Goal: Transaction & Acquisition: Purchase product/service

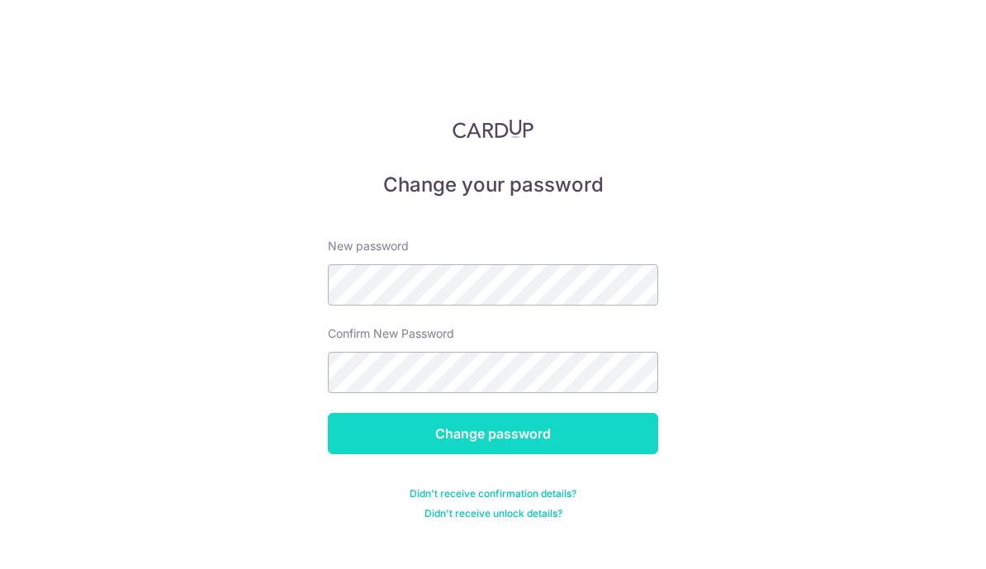
click at [515, 430] on input "Change password" at bounding box center [493, 433] width 330 height 41
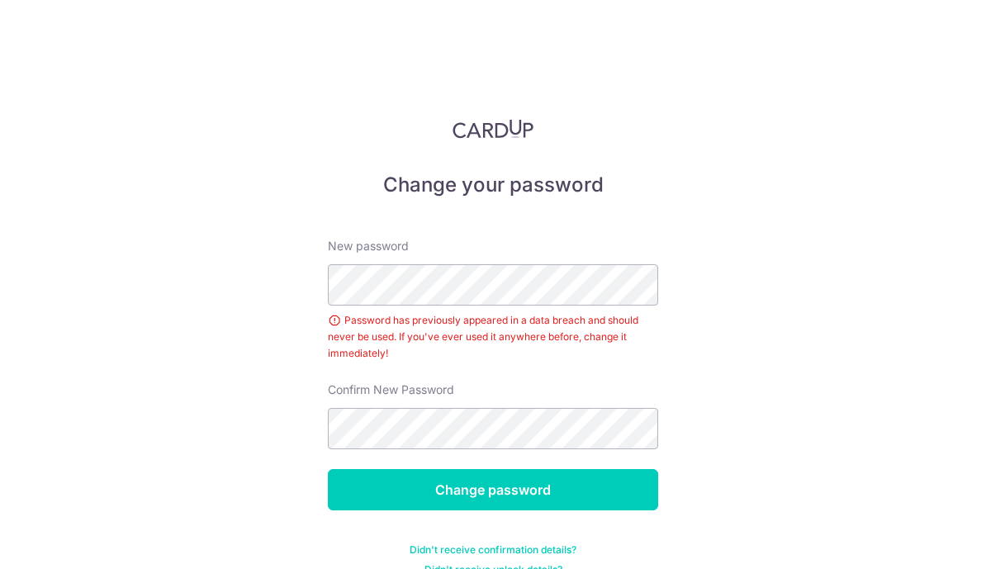
scroll to position [7, 0]
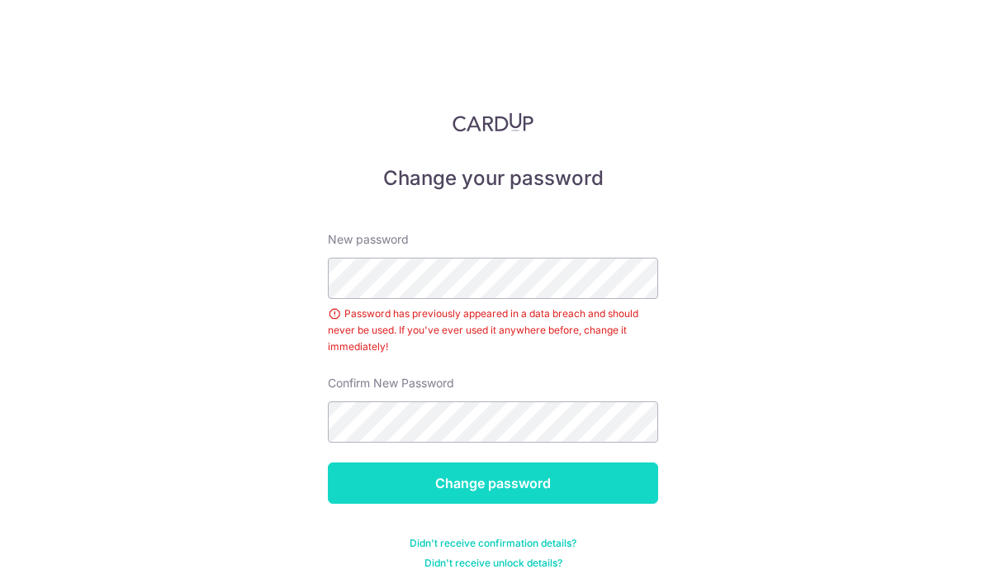
click at [507, 463] on input "Change password" at bounding box center [493, 483] width 330 height 41
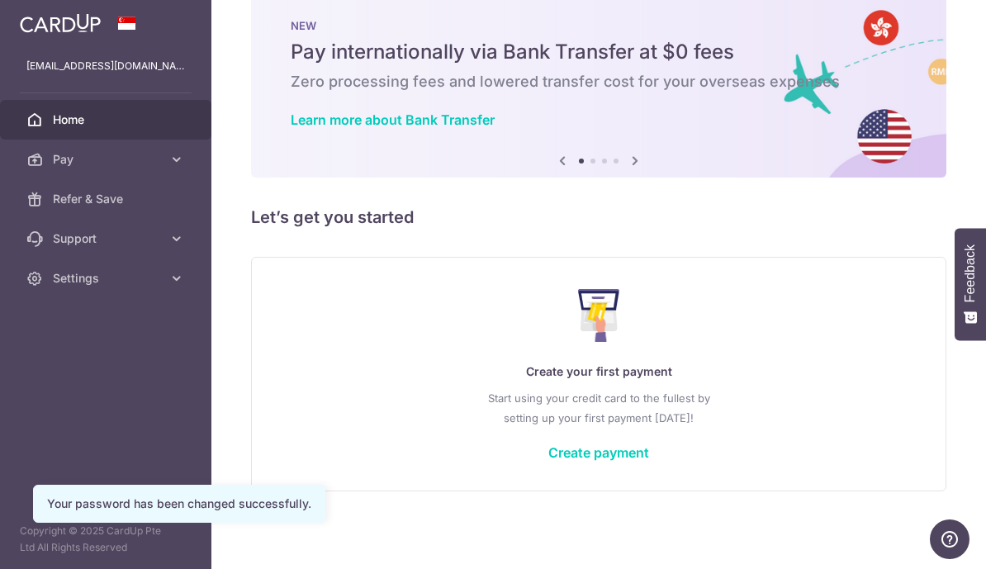
scroll to position [80, 0]
click at [549, 461] on link "Create payment" at bounding box center [599, 452] width 101 height 17
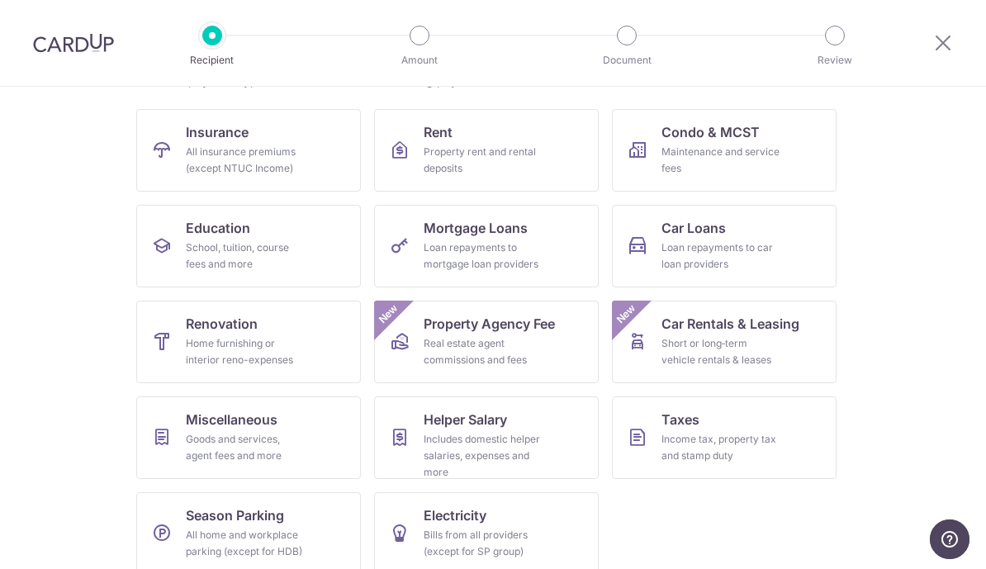
scroll to position [150, 0]
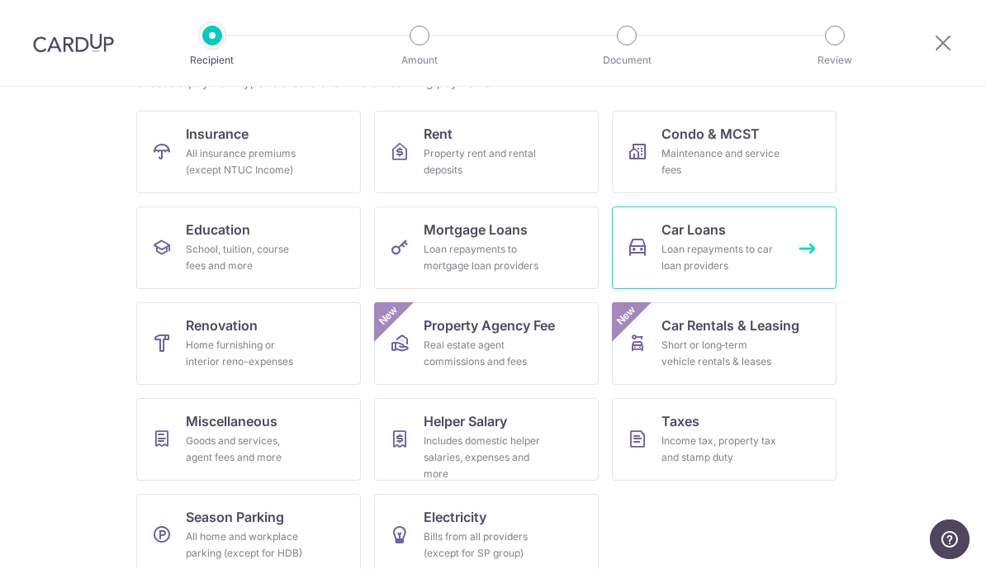
click at [731, 248] on div "Loan repayments to car loan providers" at bounding box center [721, 257] width 119 height 33
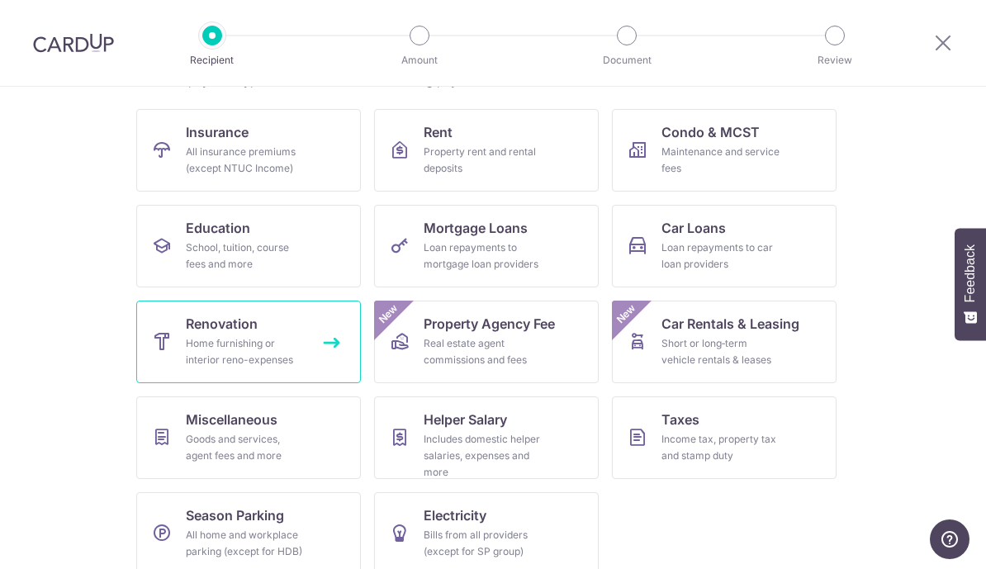
scroll to position [150, 0]
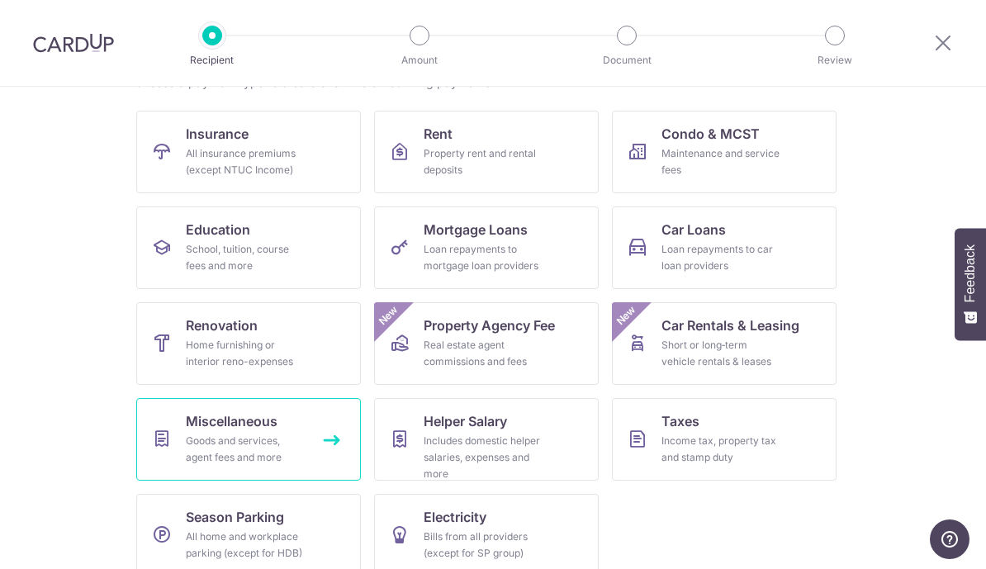
click at [275, 427] on span "Miscellaneous" at bounding box center [232, 421] width 92 height 20
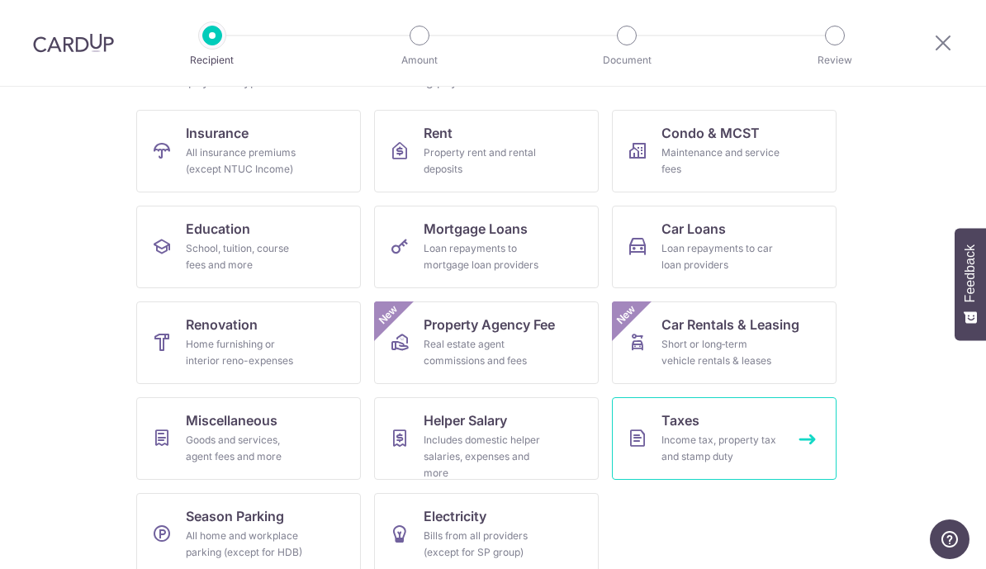
scroll to position [150, 0]
click at [677, 426] on span "Taxes" at bounding box center [681, 421] width 38 height 20
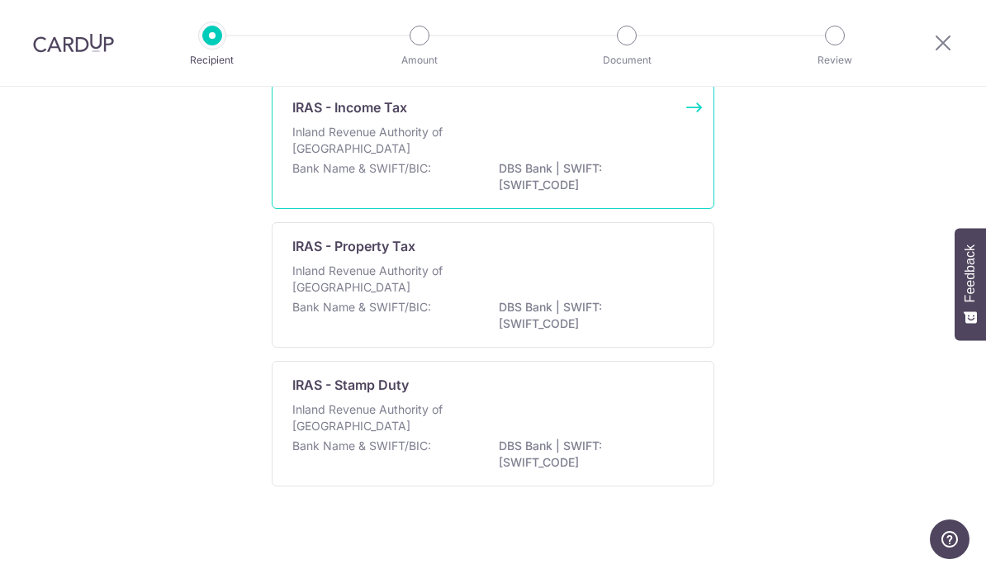
scroll to position [141, 0]
click at [682, 127] on div "IRAS - Income Tax Inland Revenue Authority of Singapore Bank Name & SWIFT/BIC: …" at bounding box center [493, 147] width 443 height 126
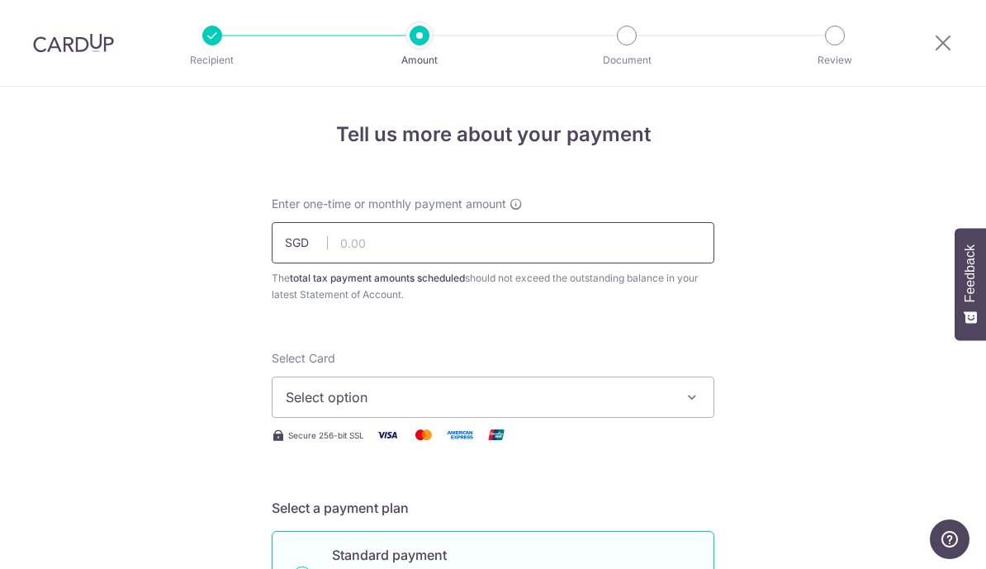
click at [559, 237] on input "text" at bounding box center [493, 242] width 443 height 41
type input "796.63"
click at [596, 407] on span "Select option" at bounding box center [478, 397] width 385 height 20
click at [583, 452] on span "Add credit card" at bounding box center [508, 443] width 385 height 17
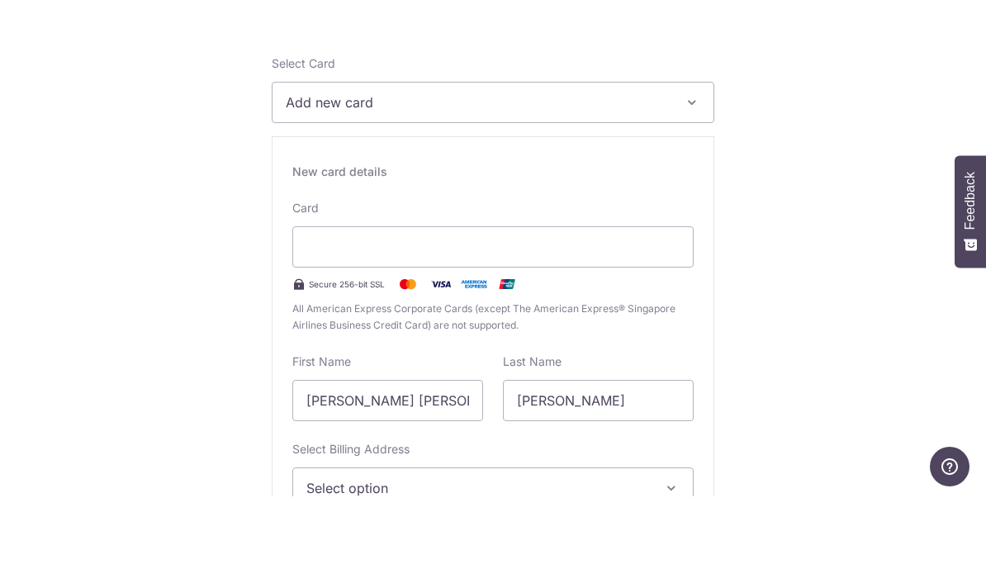
scroll to position [324, 0]
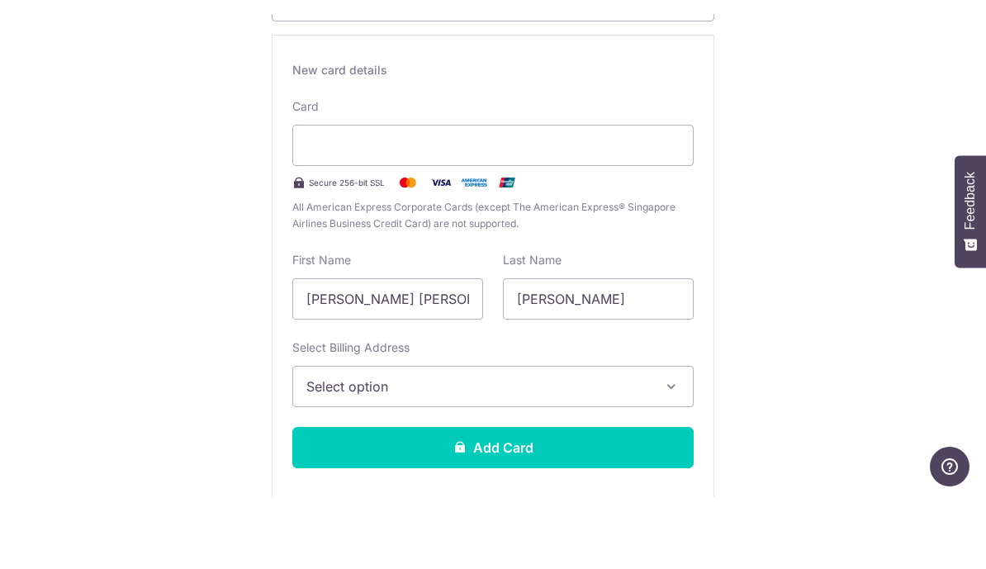
click at [651, 439] on button "Select option" at bounding box center [493, 459] width 402 height 41
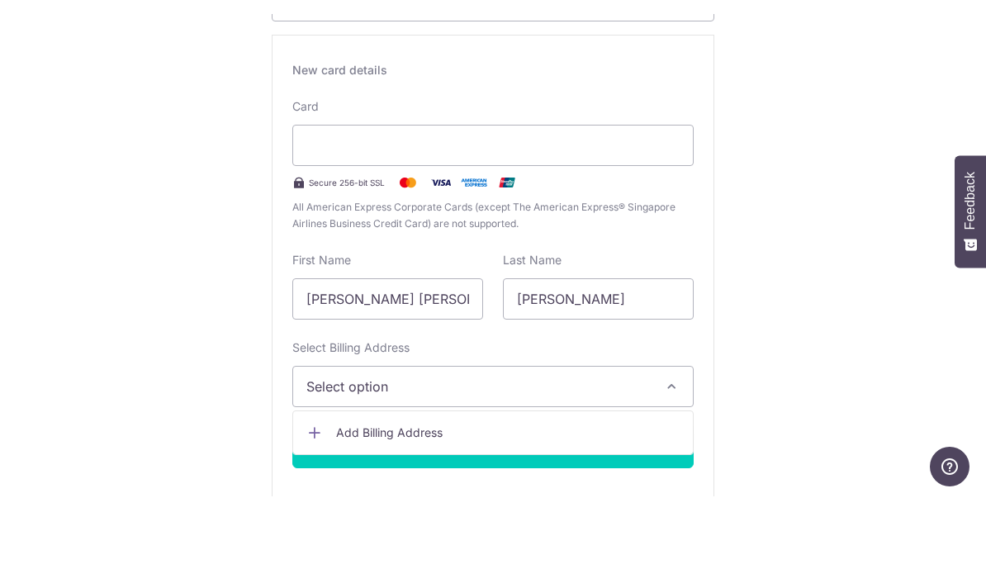
click at [652, 364] on div at bounding box center [493, 284] width 986 height 569
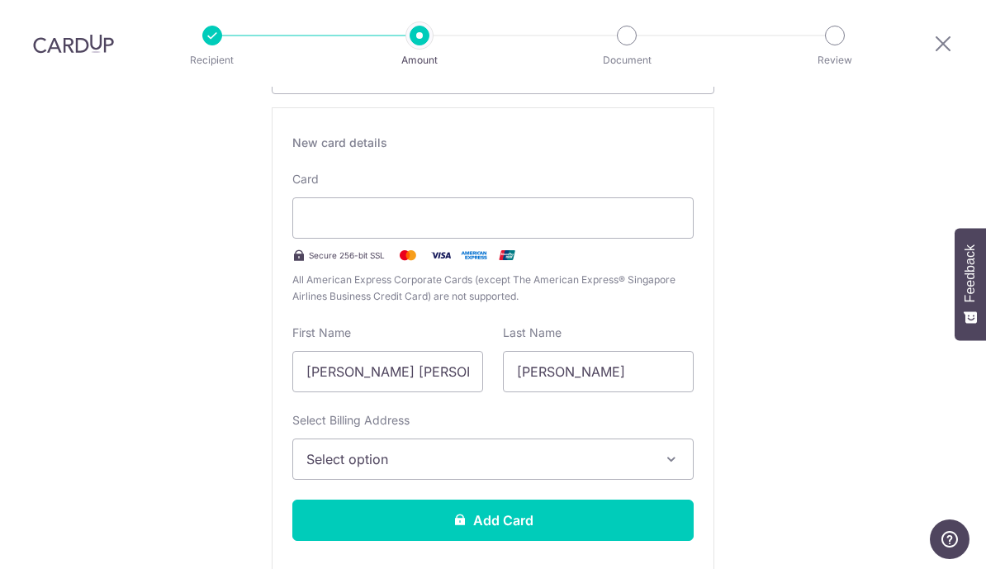
click at [629, 455] on button "Select option" at bounding box center [493, 459] width 402 height 41
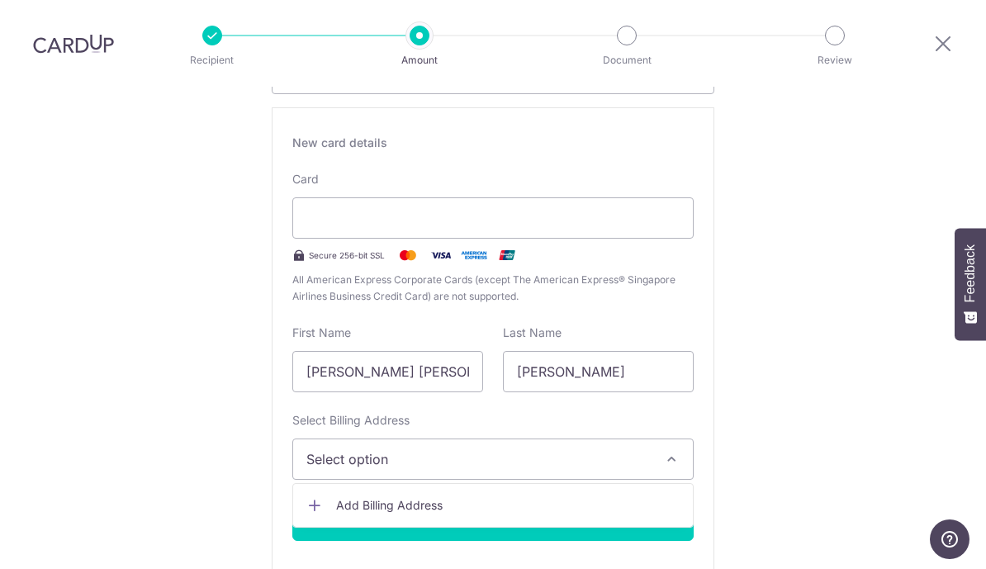
click at [560, 501] on link "Add Billing Address" at bounding box center [493, 506] width 400 height 30
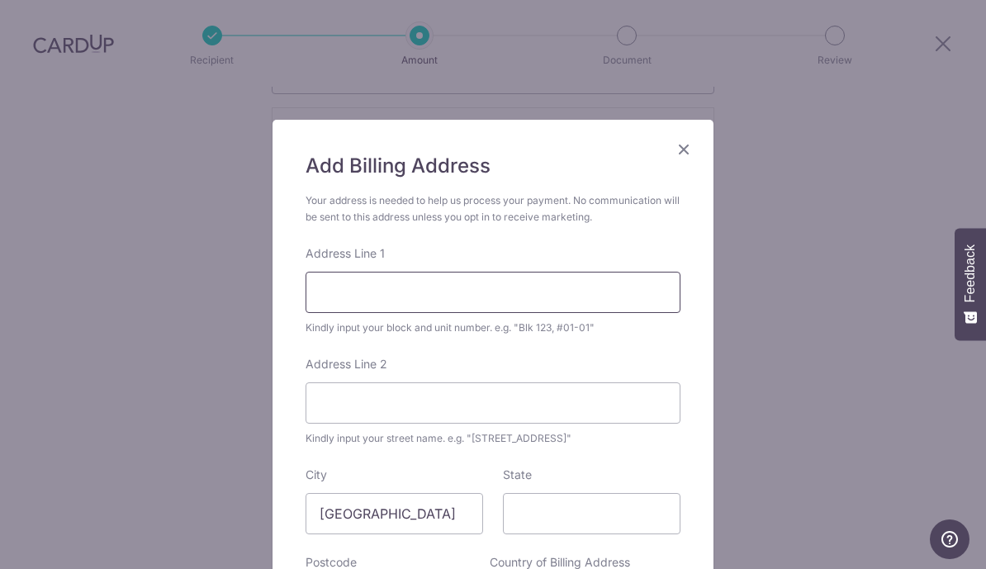
click at [469, 288] on input "Address Line 1" at bounding box center [493, 292] width 375 height 41
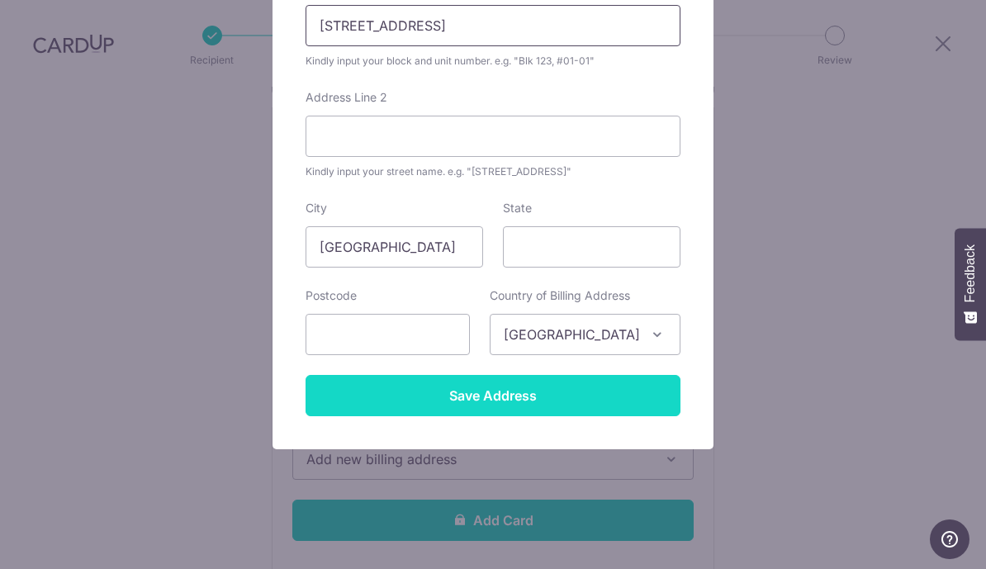
scroll to position [267, 0]
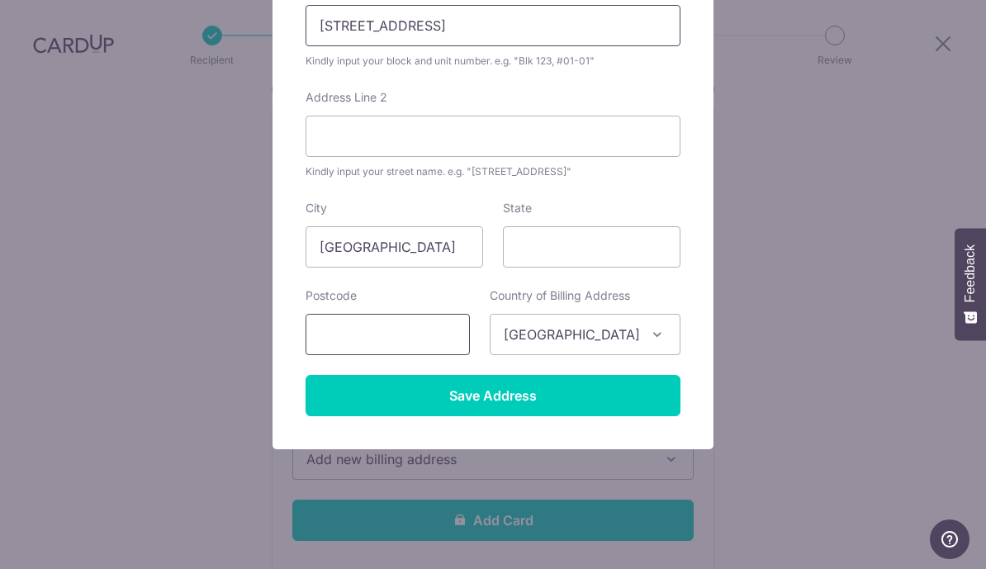
type input "58 tung po avenue"
click at [383, 348] on input "text" at bounding box center [388, 334] width 164 height 41
type input "787188"
click at [400, 365] on form "Your address is needed to help us process your payment. No communication will b…" at bounding box center [493, 171] width 375 height 491
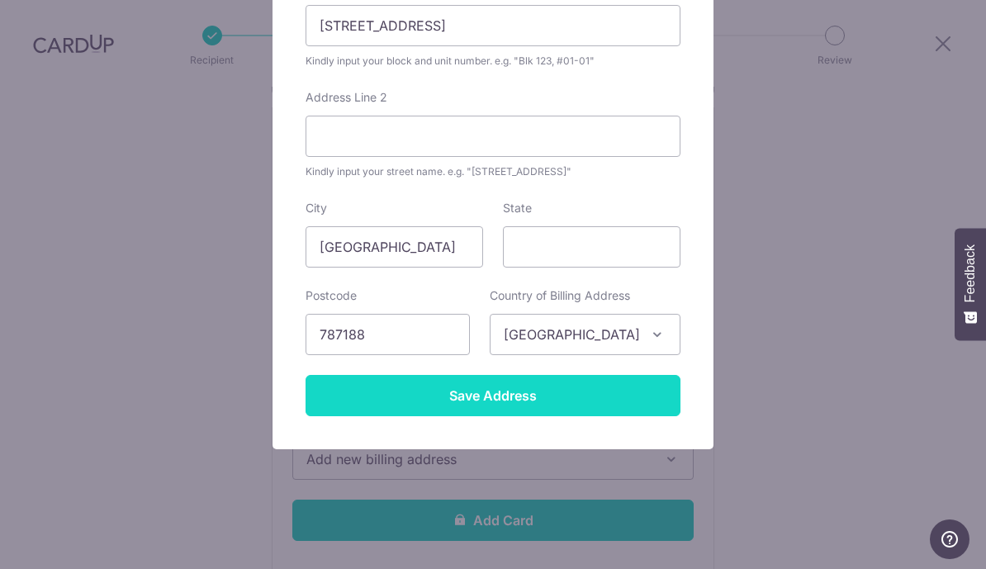
click at [385, 402] on input "Save Address" at bounding box center [493, 395] width 375 height 41
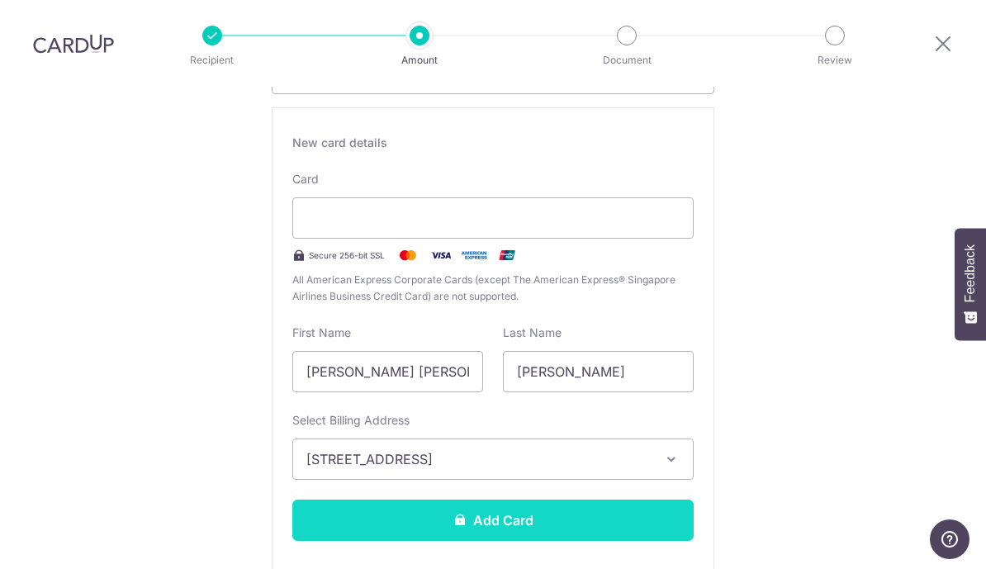
click at [512, 523] on button "Add Card" at bounding box center [493, 520] width 402 height 41
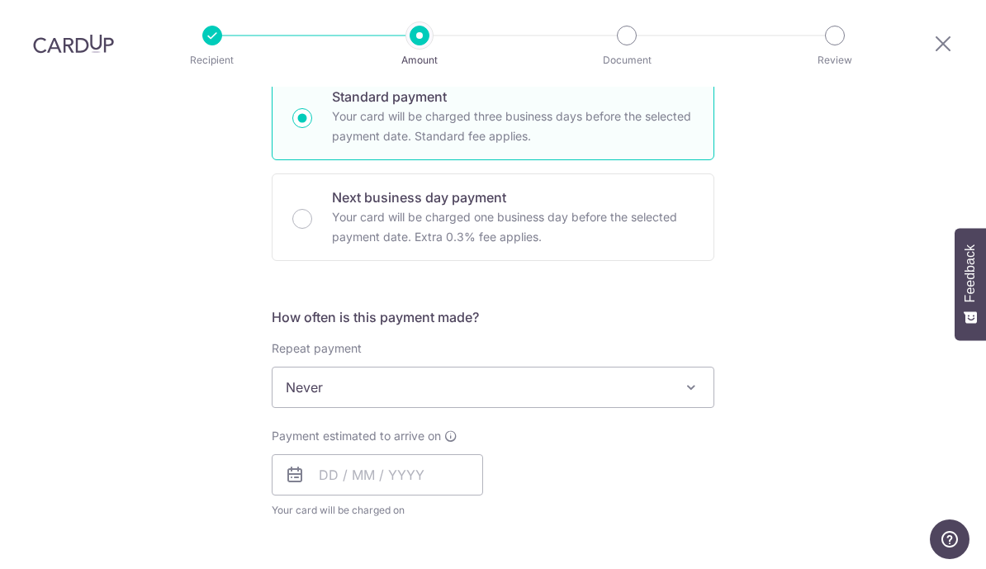
scroll to position [459, 0]
click at [682, 380] on span at bounding box center [692, 388] width 20 height 20
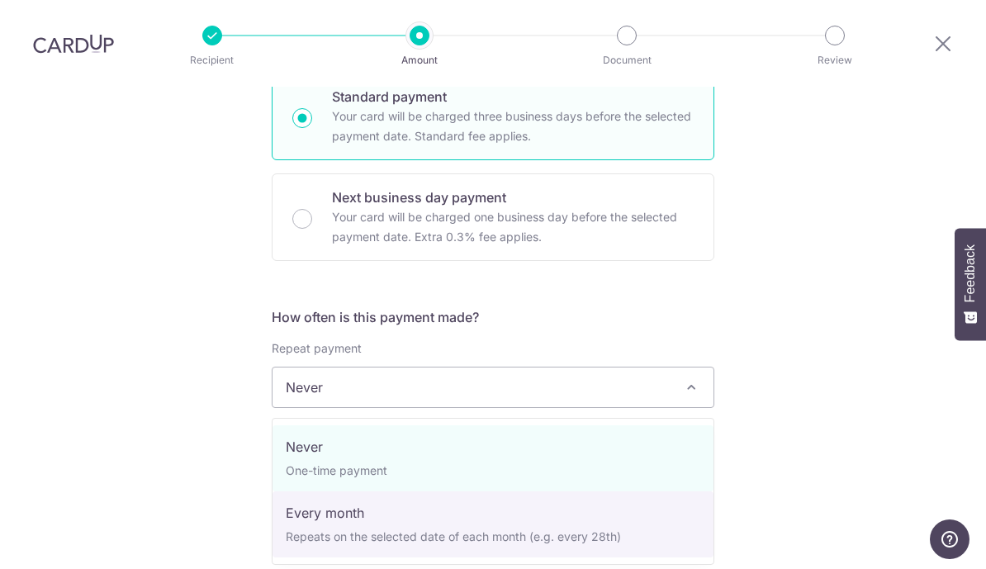
select select "3"
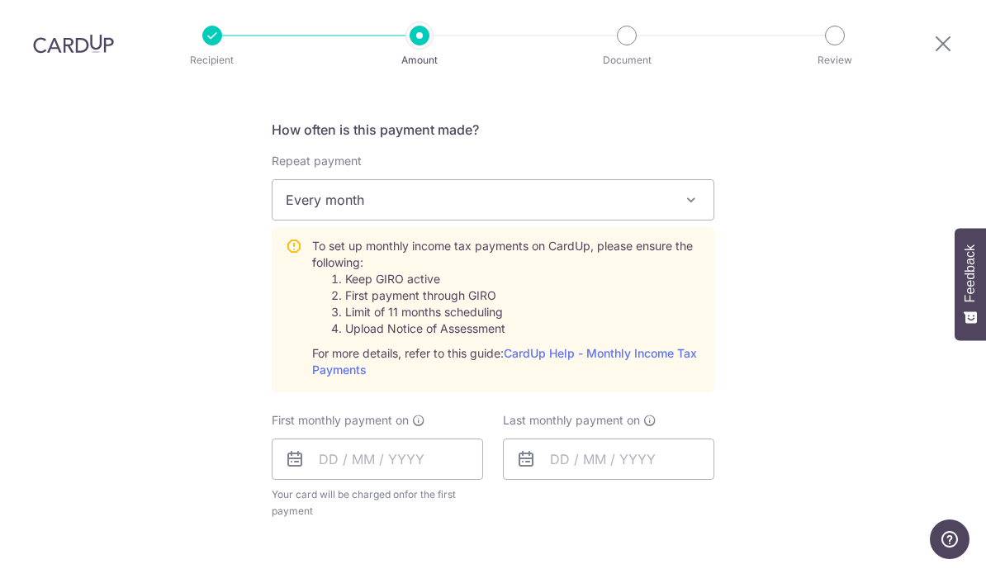
scroll to position [650, 0]
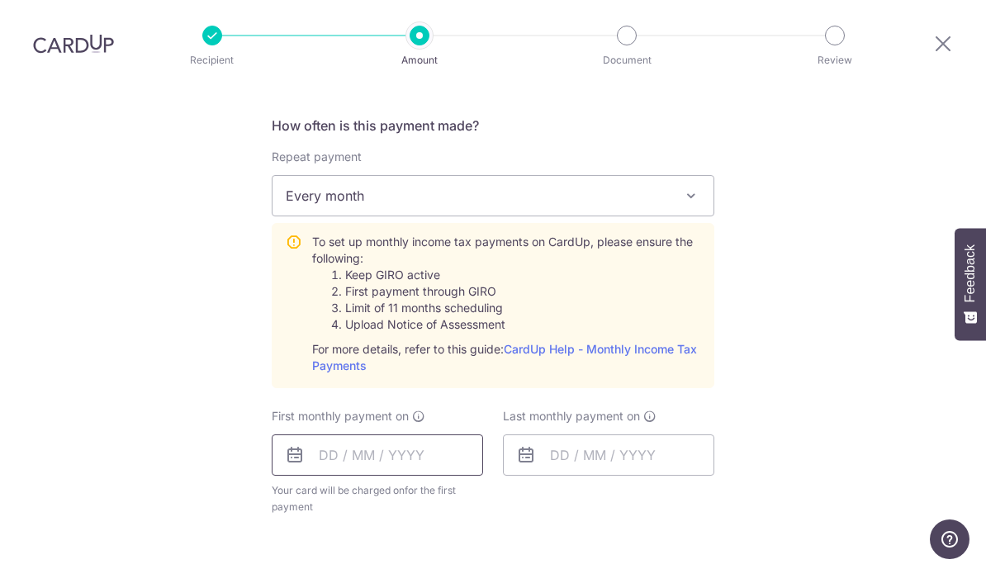
click at [408, 438] on input "text" at bounding box center [378, 455] width 212 height 41
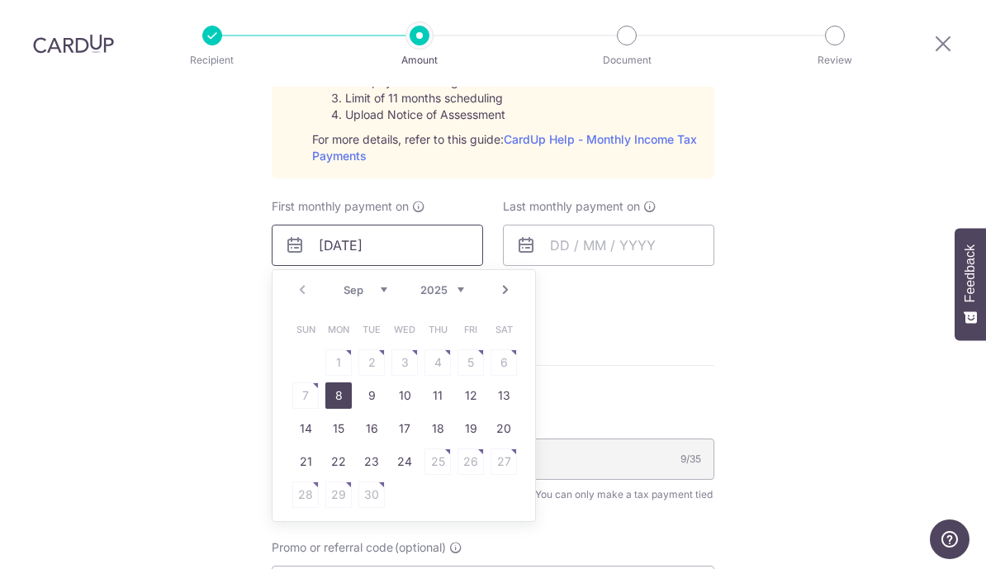
scroll to position [906, 0]
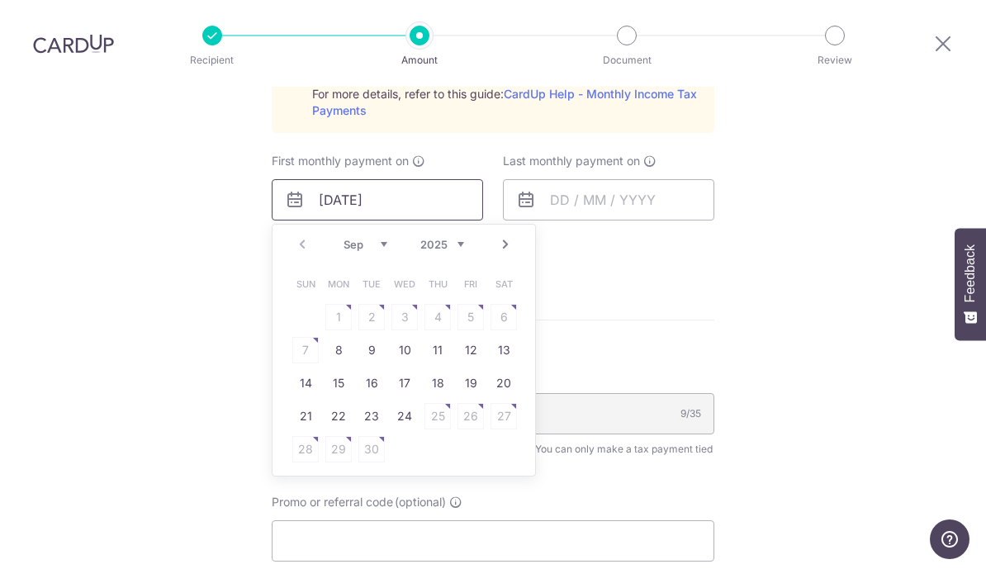
type input "5/09/2025"
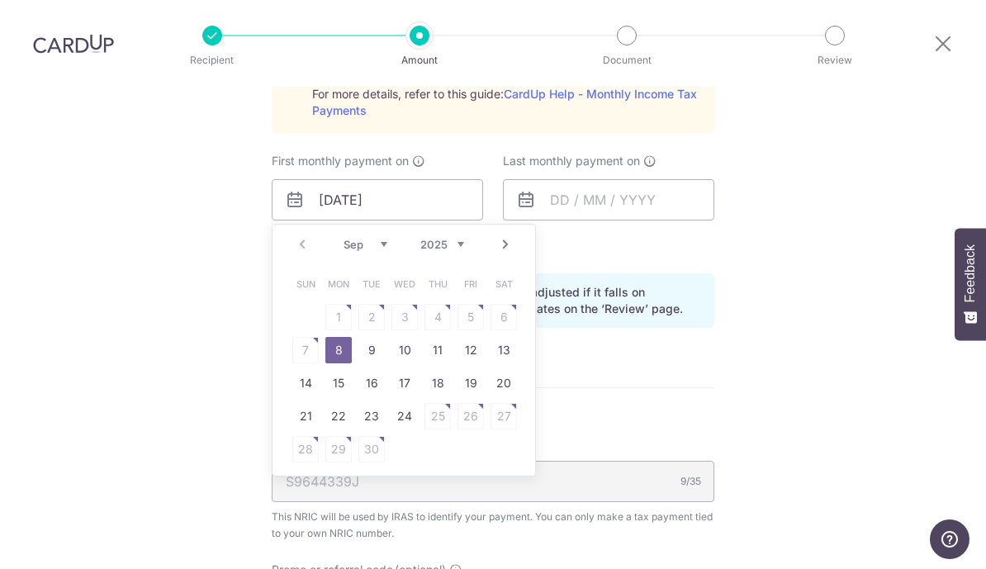
click at [335, 337] on link "8" at bounding box center [339, 350] width 26 height 26
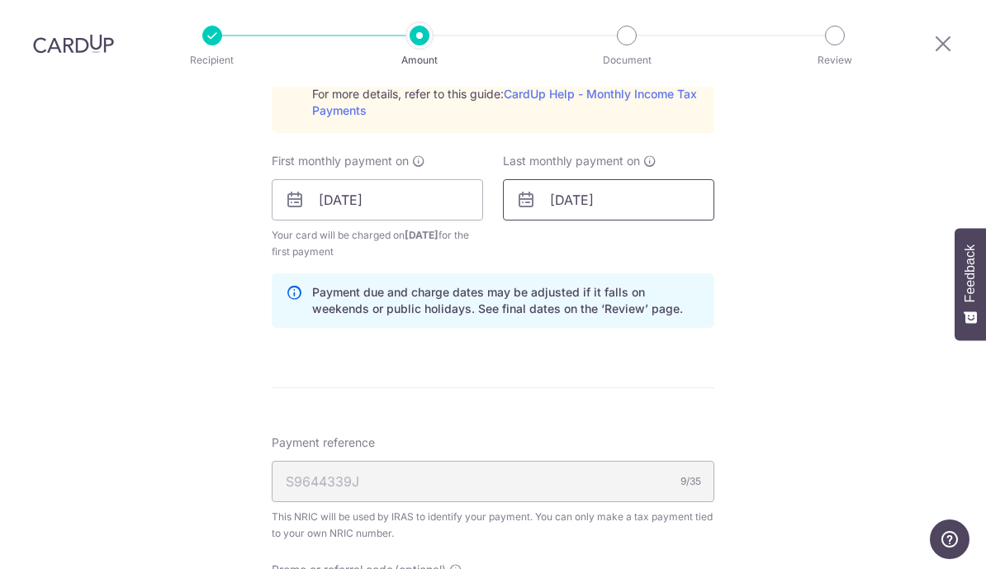
click at [610, 186] on input "[DATE]" at bounding box center [609, 199] width 212 height 41
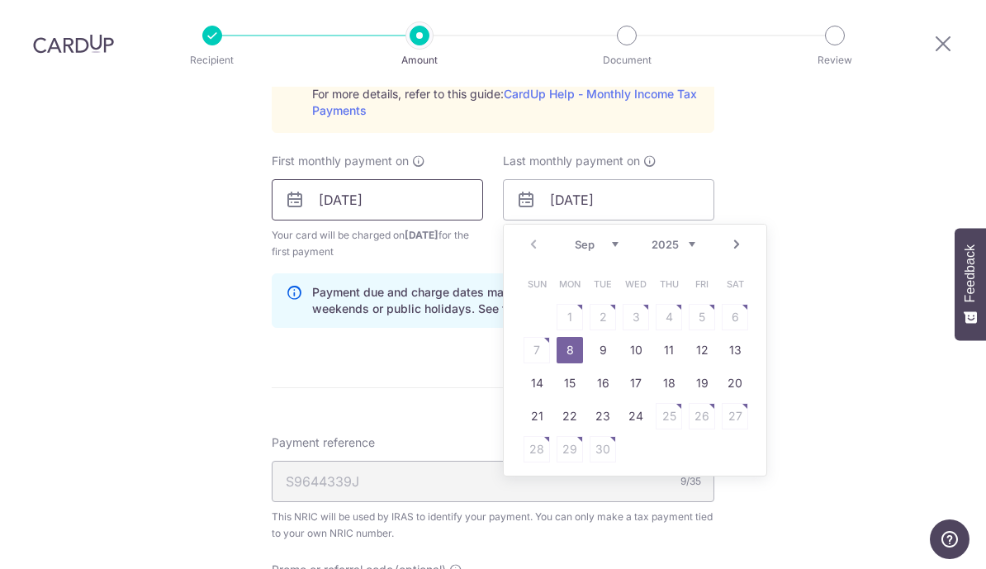
click at [427, 191] on input "5/09/2025" at bounding box center [378, 199] width 212 height 41
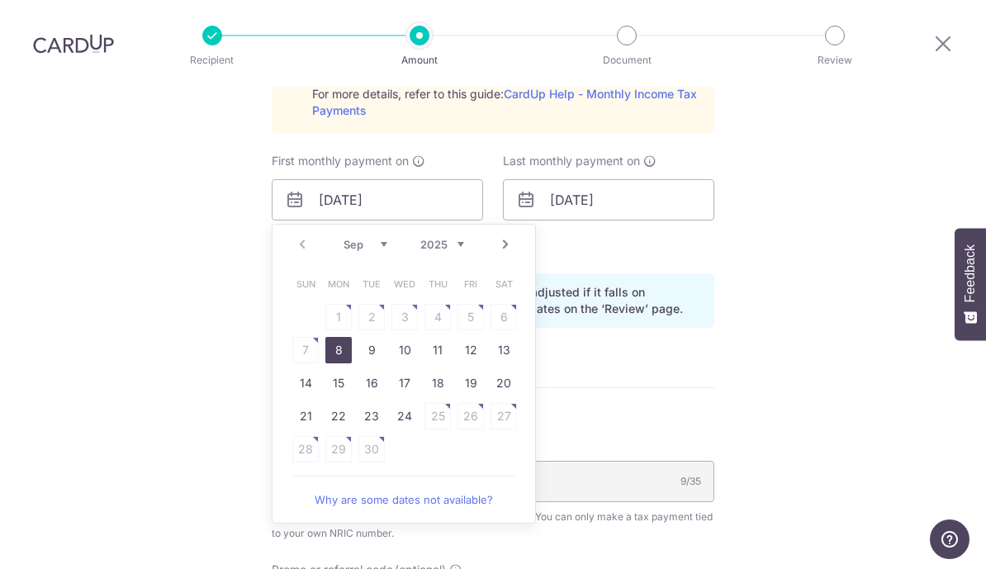
click at [468, 304] on table "Sun Mon Tue Wed Thu Fri Sat 1 2 3 4 5 6 7 8 9 10 11 12 13 14 15 16 17 18 19 20 …" at bounding box center [404, 367] width 231 height 198
click at [687, 305] on div "Payment due and charge dates may be adjusted if it falls on weekends or public …" at bounding box center [493, 300] width 443 height 55
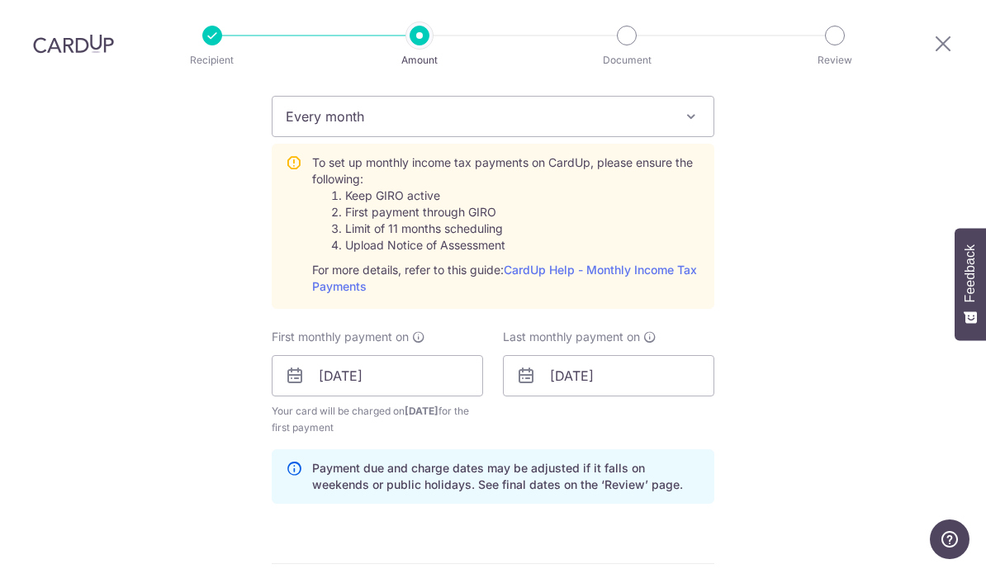
scroll to position [723, 0]
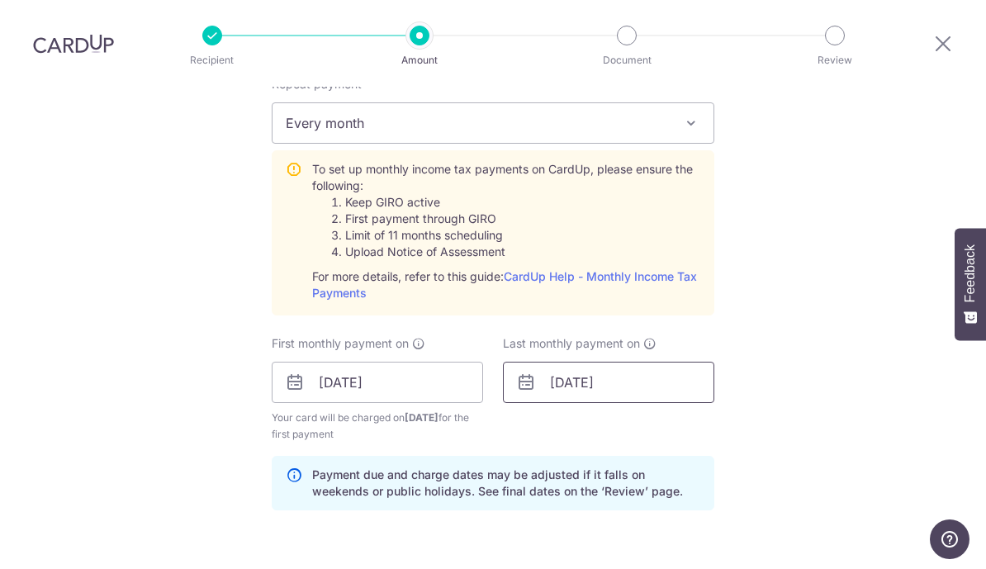
click at [645, 362] on input "[DATE]" at bounding box center [609, 382] width 212 height 41
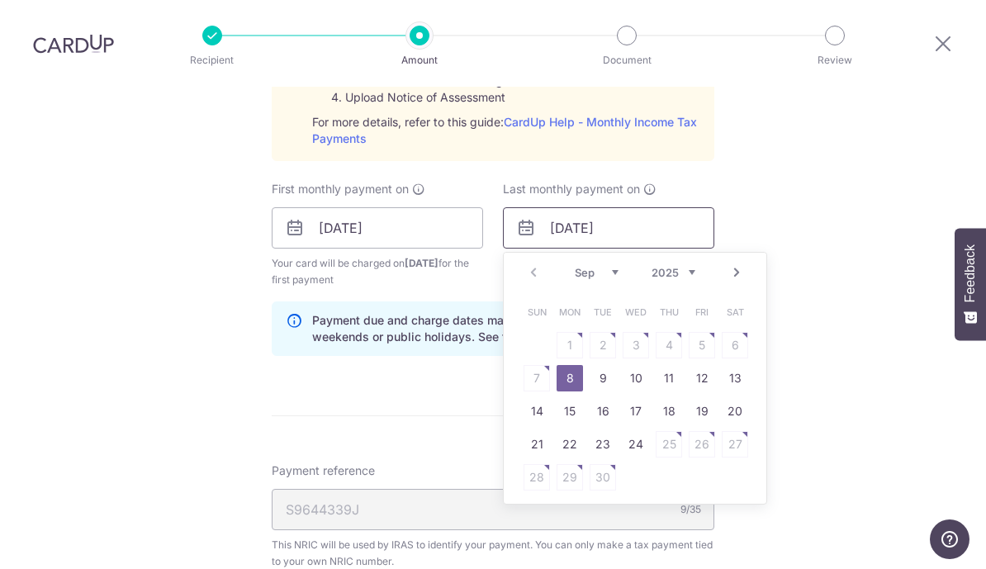
scroll to position [942, 0]
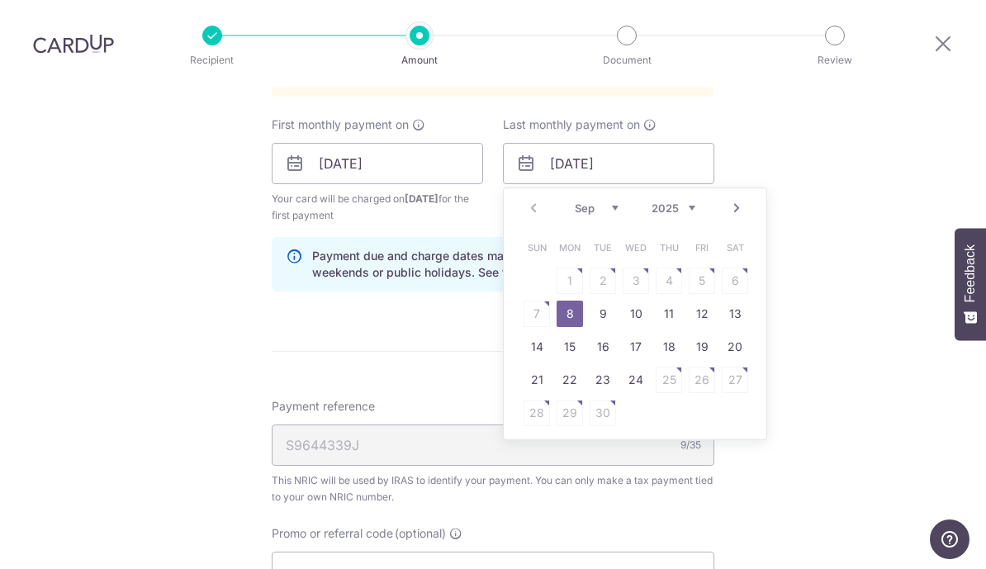
click at [734, 198] on link "Next" at bounding box center [737, 208] width 20 height 20
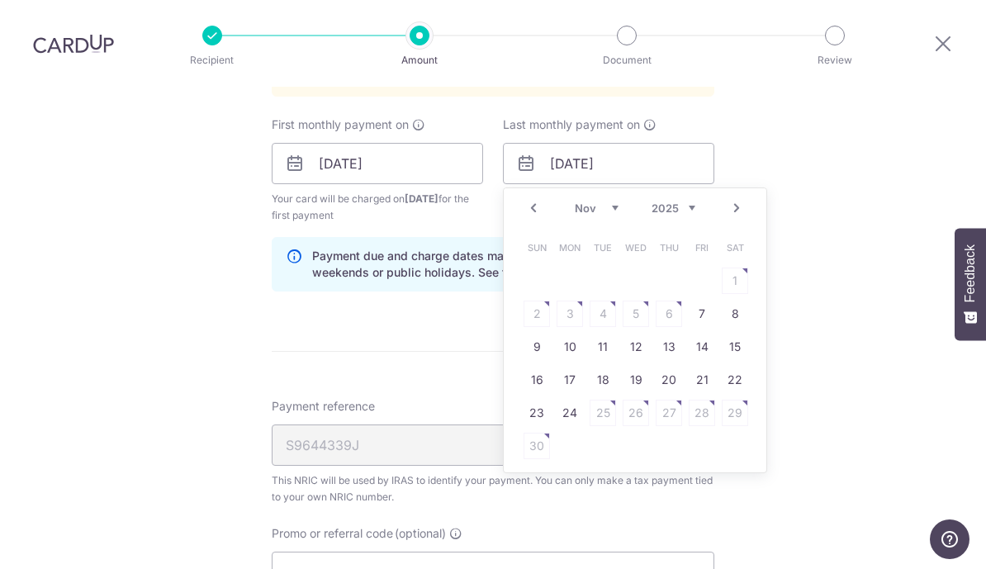
click at [744, 198] on link "Next" at bounding box center [737, 208] width 20 height 20
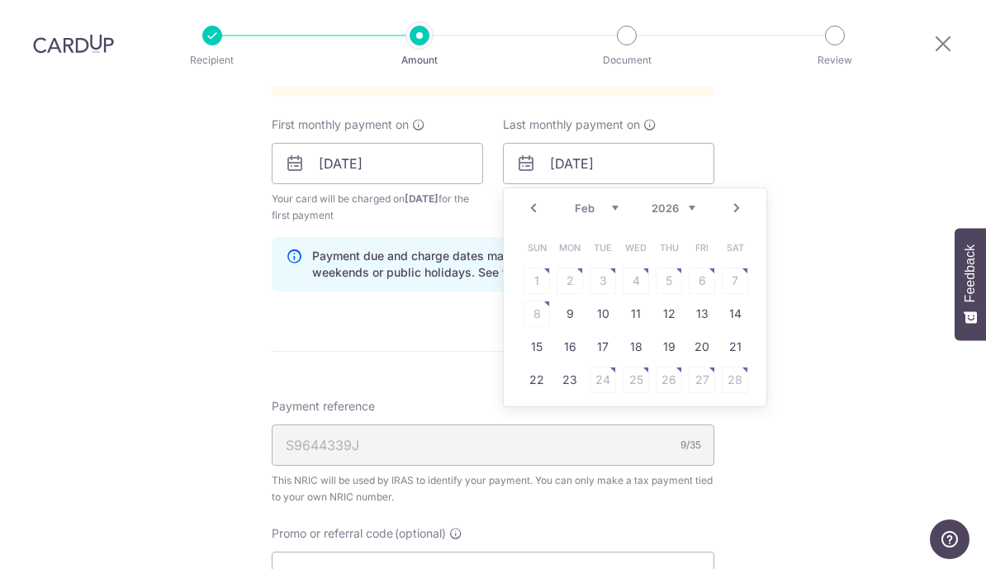
click at [744, 198] on link "Next" at bounding box center [737, 208] width 20 height 20
click at [575, 302] on table "Sun Mon Tue Wed Thu Fri Sat 1 2 3 4 5 6 7 8 9 10 11 12 13 14 15 16 17 18 19 20 …" at bounding box center [636, 330] width 231 height 198
click at [578, 304] on table "Sun Mon Tue Wed Thu Fri Sat 1 2 3 4 5 6 7 8 9 10 11 12 13 14 15 16 17 18 19 20 …" at bounding box center [636, 330] width 231 height 198
click at [579, 295] on table "Sun Mon Tue Wed Thu Fri Sat 1 2 3 4 5 6 7 8 9 10 11 12 13 14 15 16 17 18 19 20 …" at bounding box center [636, 330] width 231 height 198
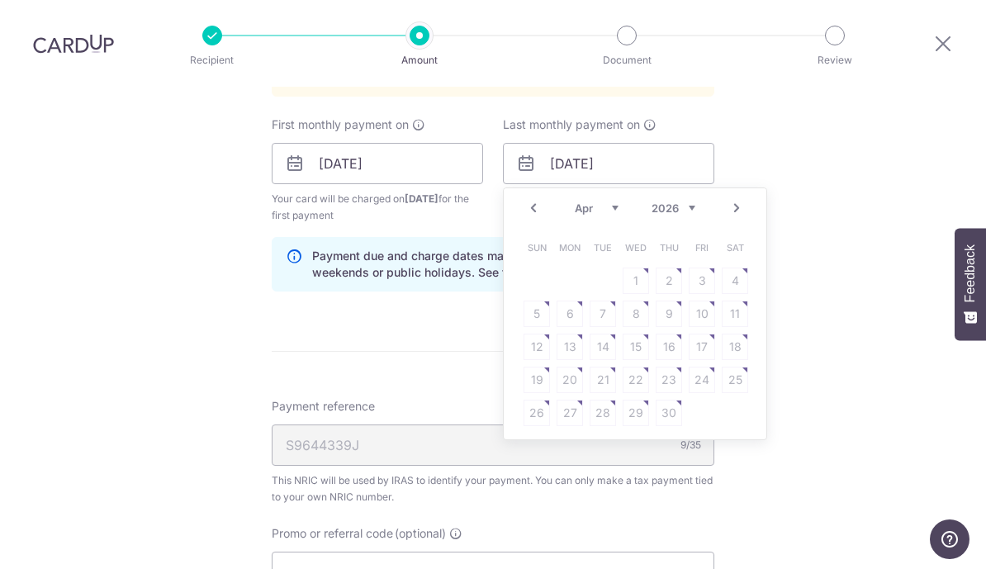
click at [579, 295] on table "Sun Mon Tue Wed Thu Fri Sat 1 2 3 4 5 6 7 8 9 10 11 12 13 14 15 16 17 18 19 20 …" at bounding box center [636, 330] width 231 height 198
click at [567, 156] on input "[DATE]" at bounding box center [609, 163] width 212 height 41
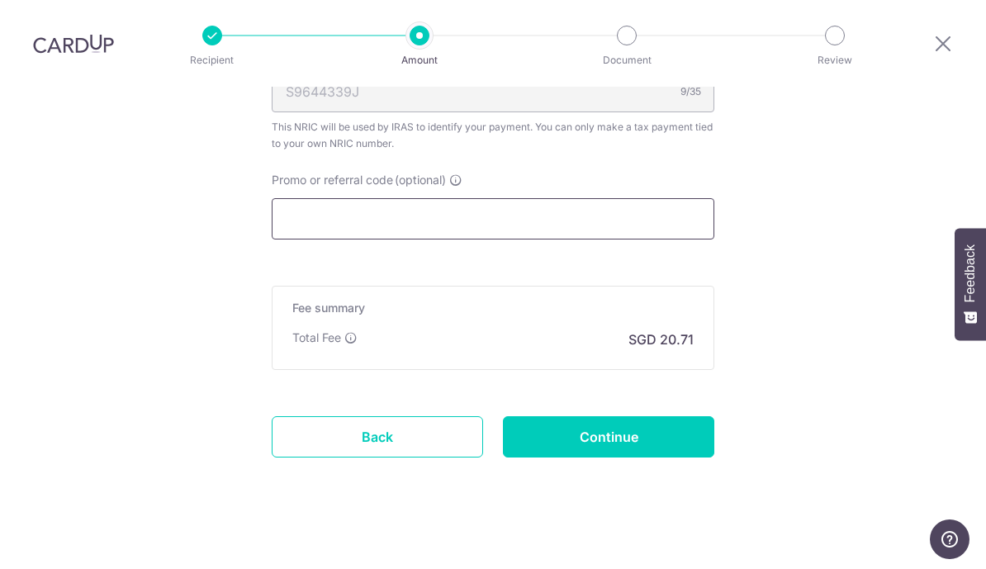
scroll to position [1294, 0]
type input "06/04/2026"
click at [561, 207] on input "Promo or referral code (optional)" at bounding box center [493, 220] width 443 height 41
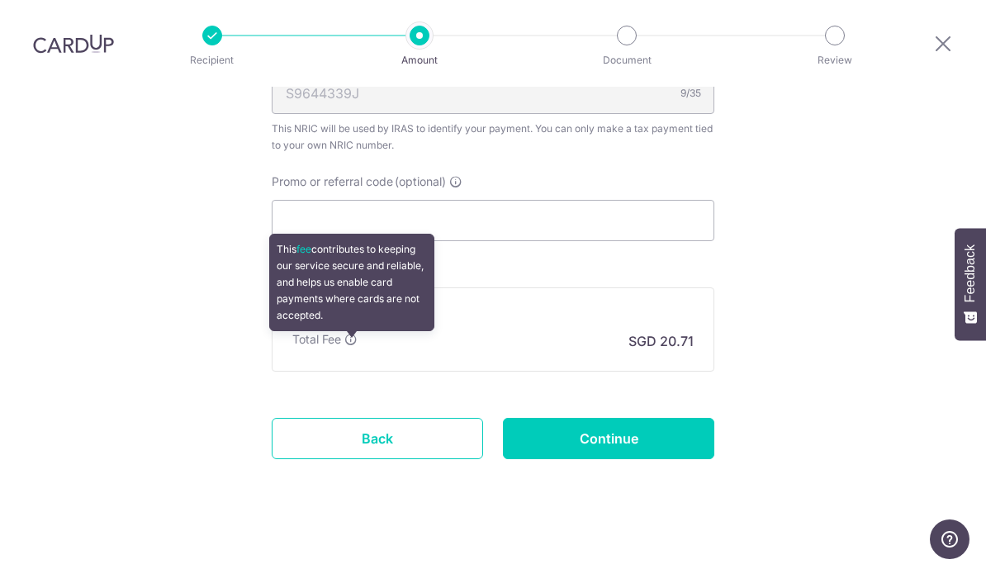
click at [354, 333] on icon at bounding box center [351, 339] width 13 height 13
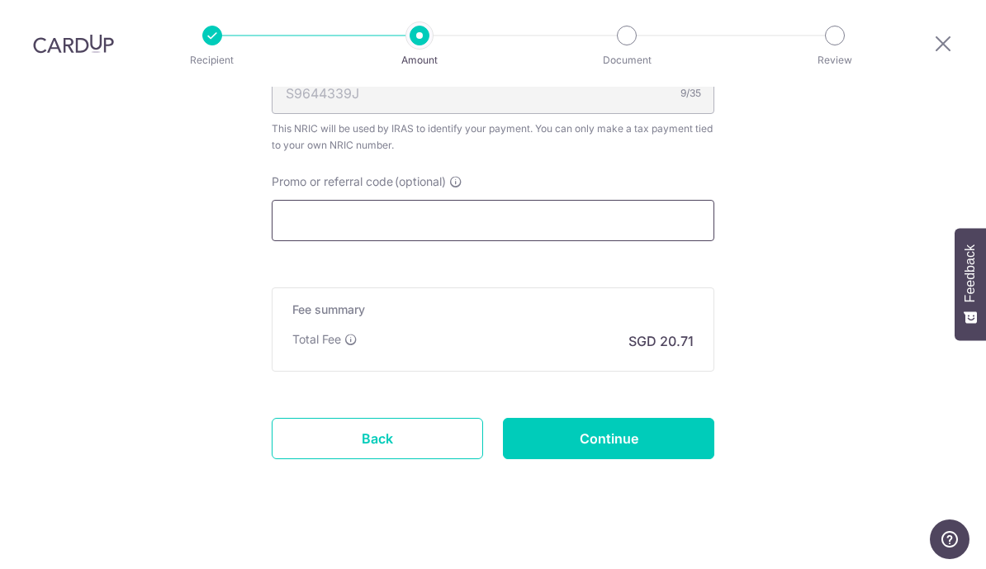
click at [525, 207] on input "Promo or referral code (optional)" at bounding box center [493, 220] width 443 height 41
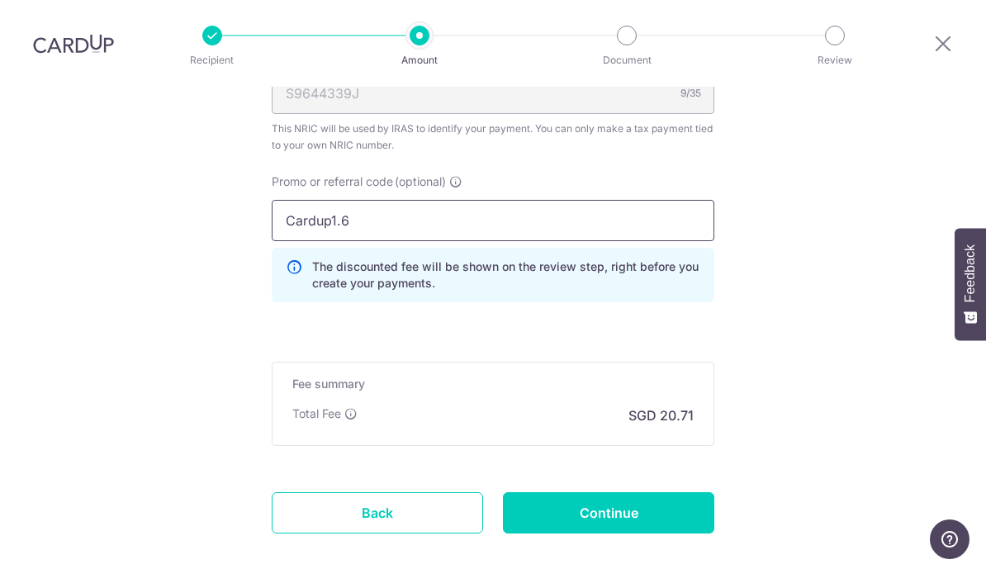
type input "Cardup1.6"
click button "Add Card" at bounding box center [0, 0] width 0 height 0
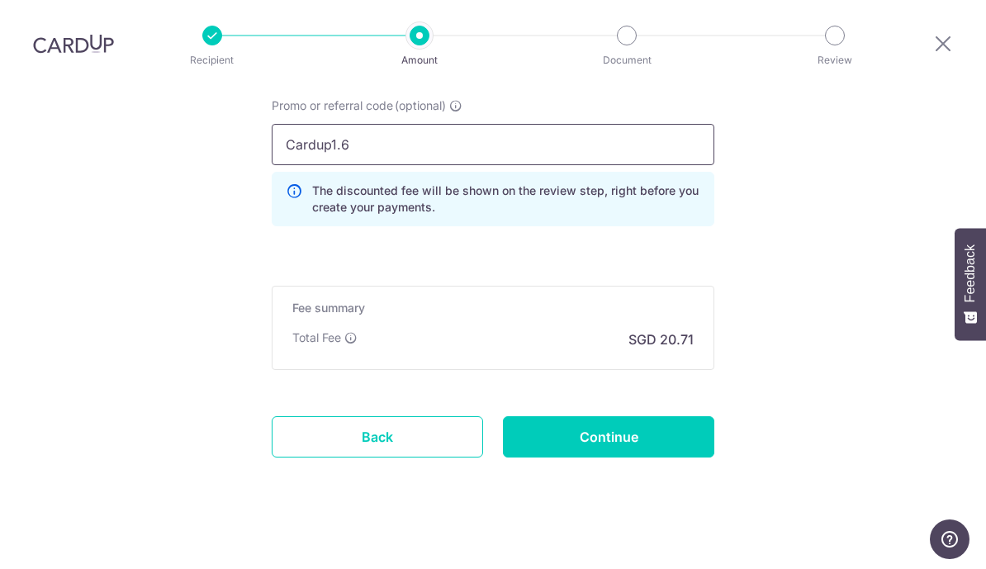
scroll to position [1368, 0]
click at [504, 134] on input "Promo or referral code (optional)" at bounding box center [493, 146] width 443 height 41
paste input "MCTAX25N"
click button "Add Card" at bounding box center [0, 0] width 0 height 0
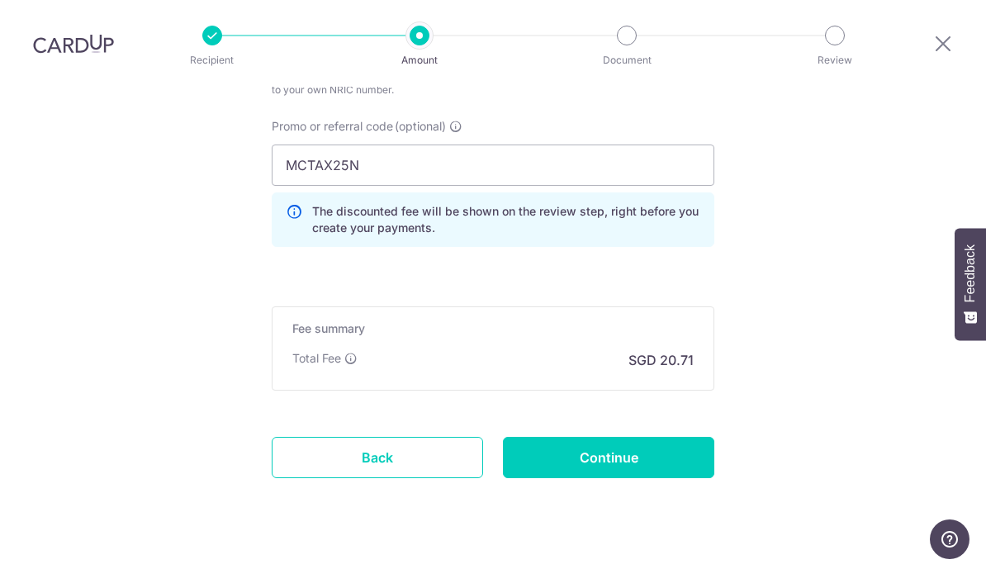
scroll to position [1354, 0]
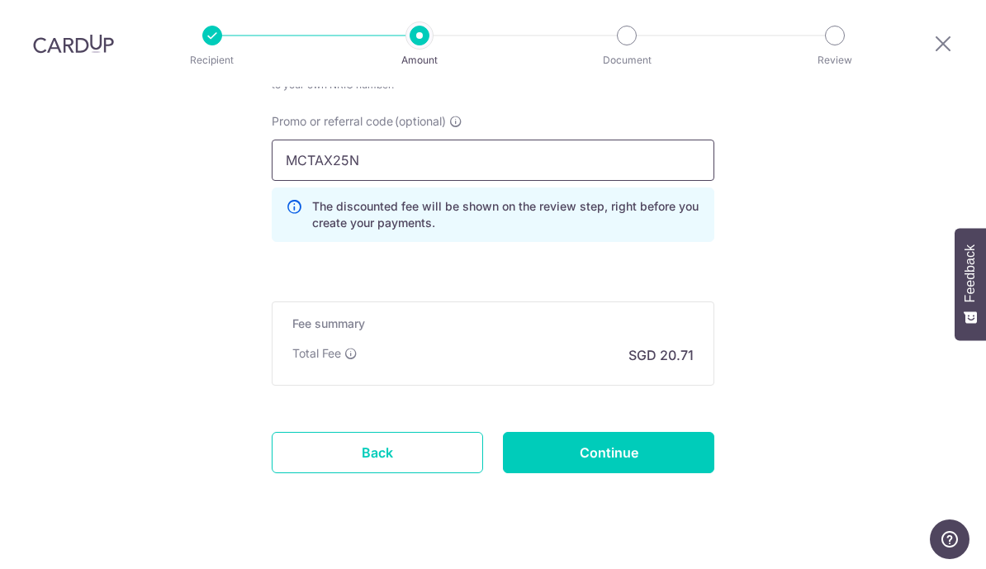
click at [548, 146] on input "MCTAX25N" at bounding box center [493, 160] width 443 height 41
type input "MCTAX25N"
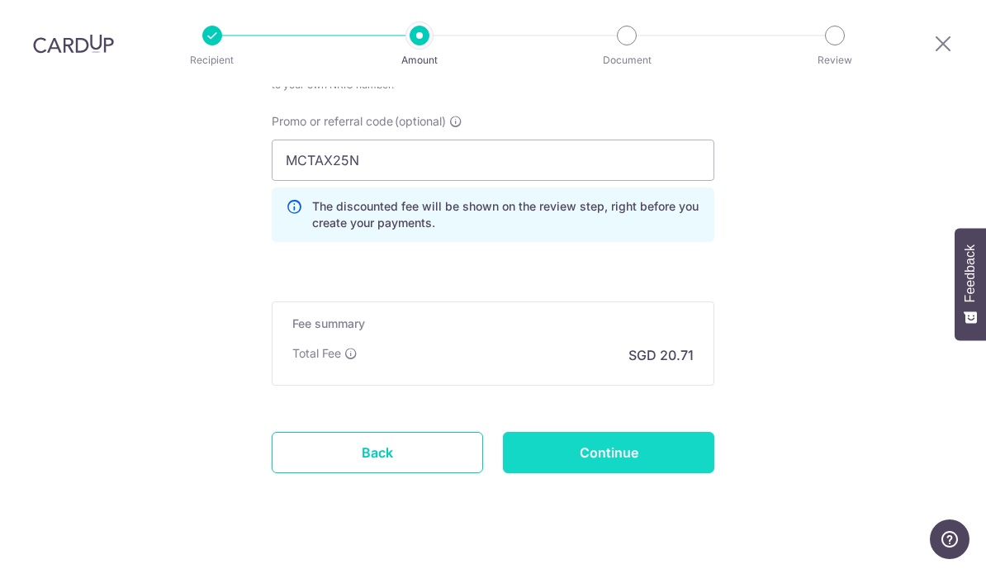
click at [578, 435] on input "Continue" at bounding box center [609, 452] width 212 height 41
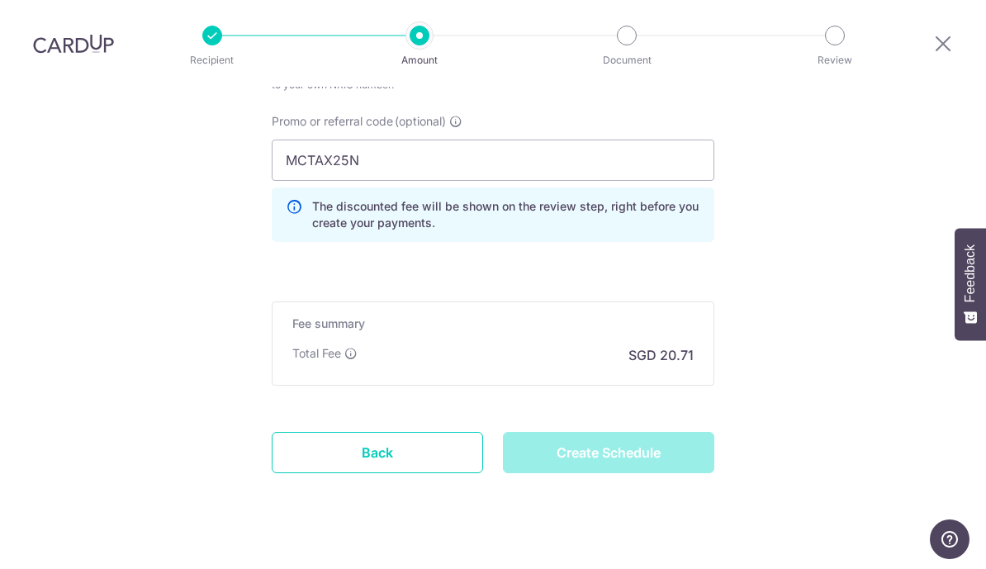
type input "Create Schedule"
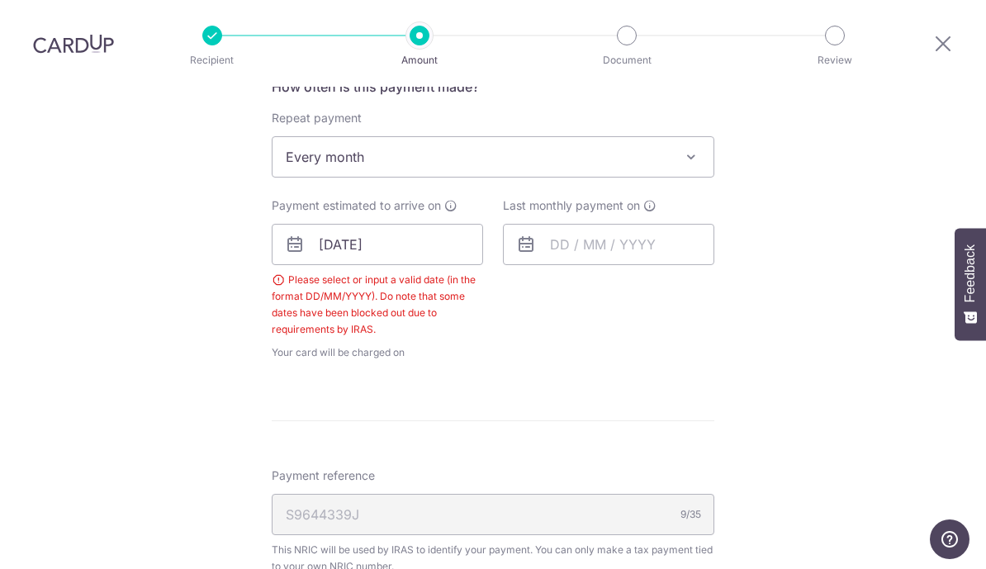
scroll to position [689, 0]
click at [395, 240] on input "5/09/2025" at bounding box center [378, 244] width 212 height 41
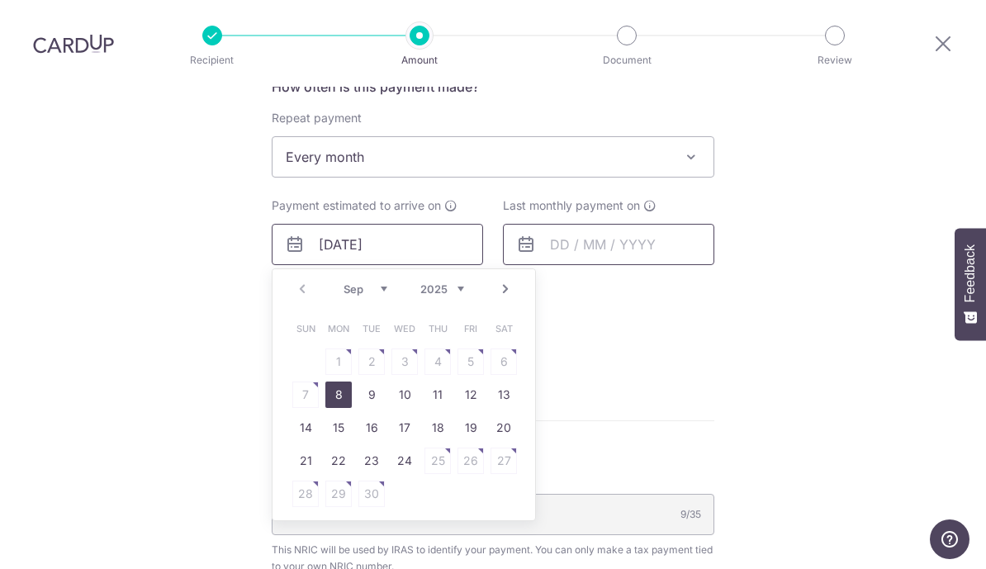
type input "[DATE]"
click at [558, 232] on input "text" at bounding box center [609, 244] width 212 height 41
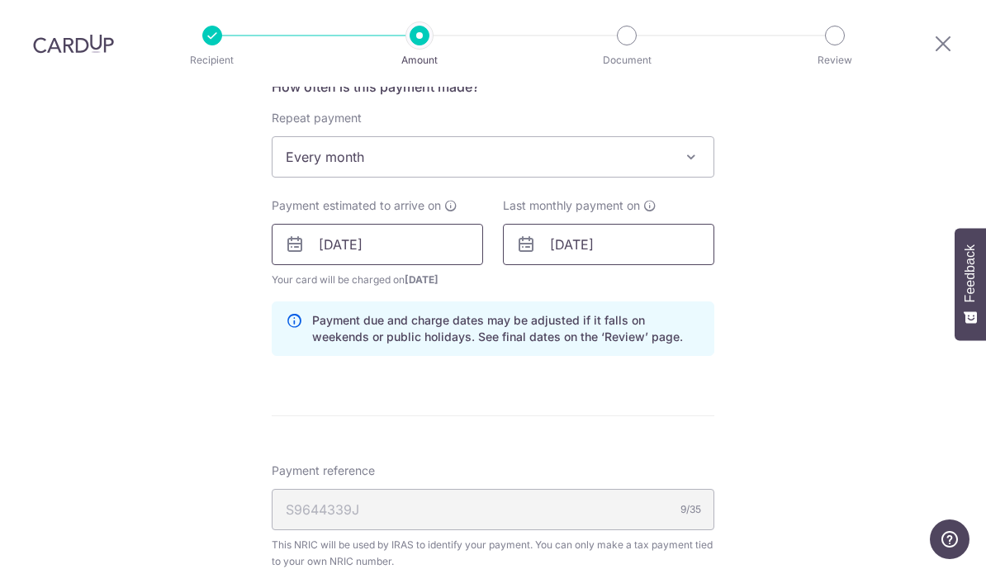
type input "[DATE]"
click at [412, 246] on input "[DATE]" at bounding box center [378, 244] width 212 height 41
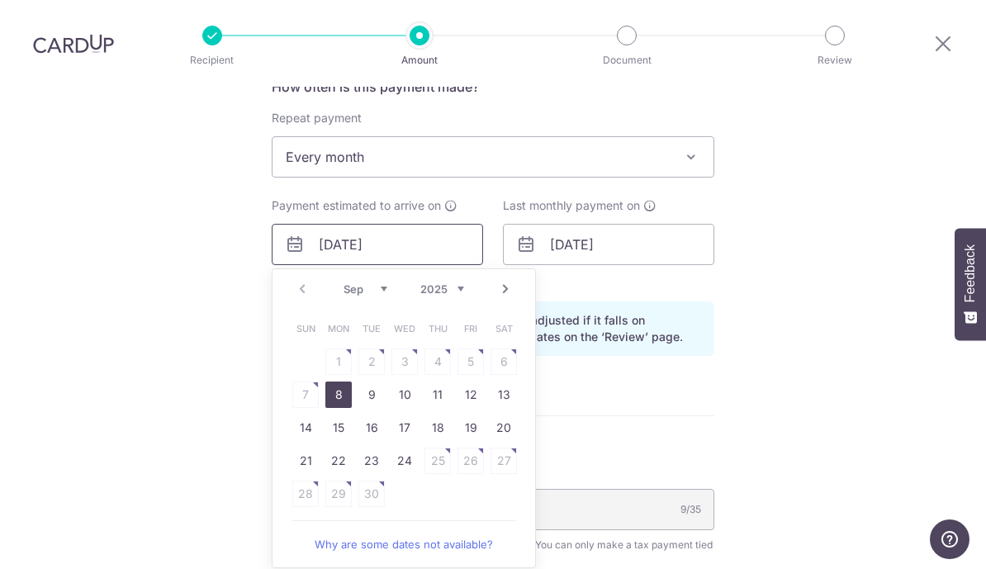
click at [326, 230] on input "[DATE]" at bounding box center [378, 244] width 212 height 41
type input "[DATE]"
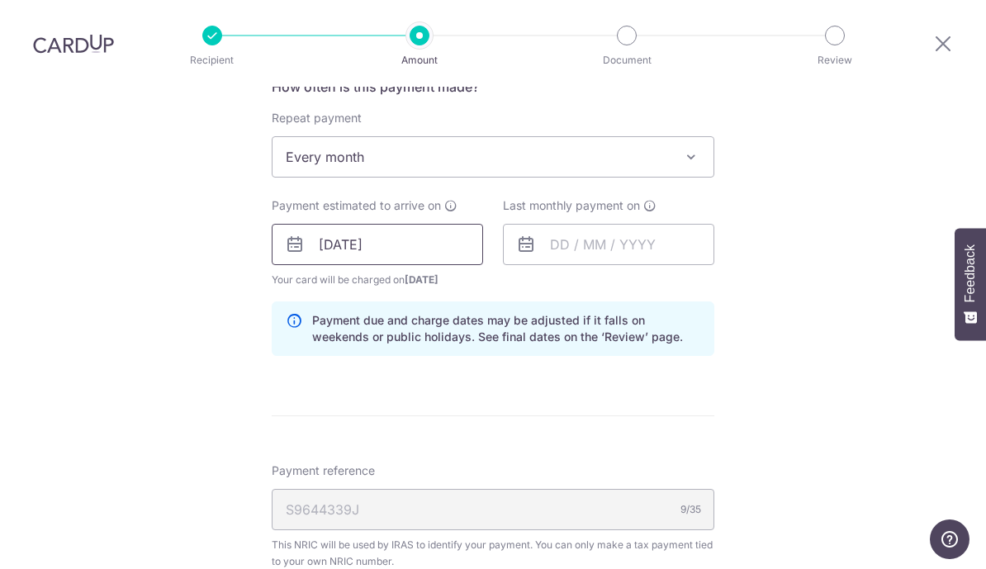
type input "[DATE]"
click button "Add Card" at bounding box center [0, 0] width 0 height 0
click at [530, 235] on icon at bounding box center [526, 245] width 20 height 20
click at [573, 233] on input "text" at bounding box center [609, 244] width 212 height 41
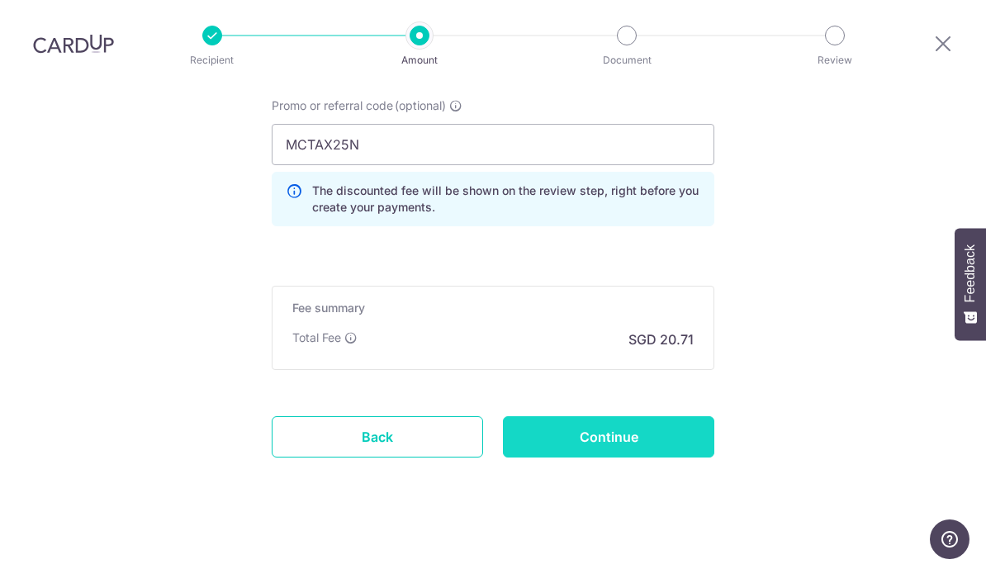
scroll to position [1180, 0]
type input "[DATE]"
click at [550, 435] on input "Continue" at bounding box center [609, 438] width 212 height 41
type input "Create Schedule"
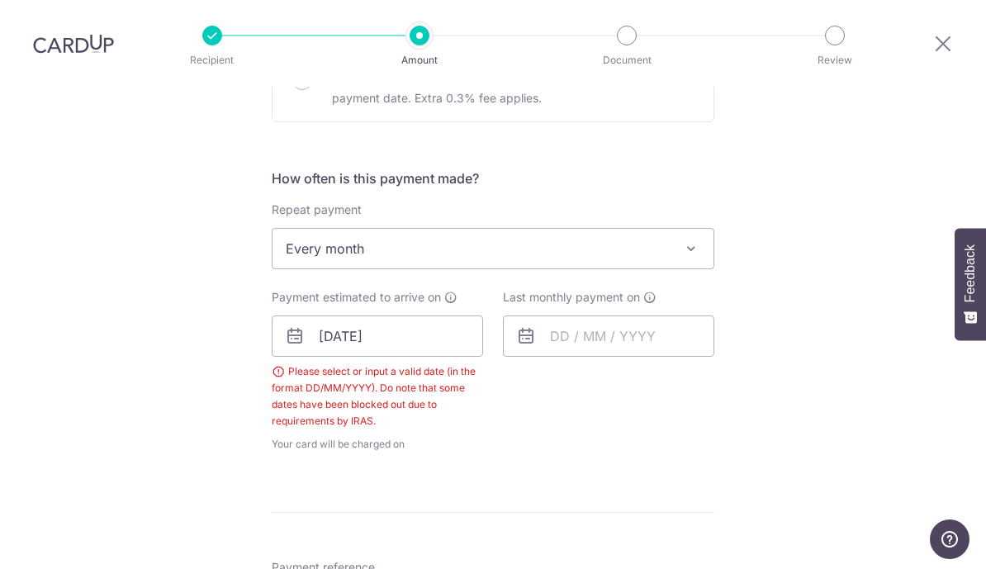
scroll to position [539, 0]
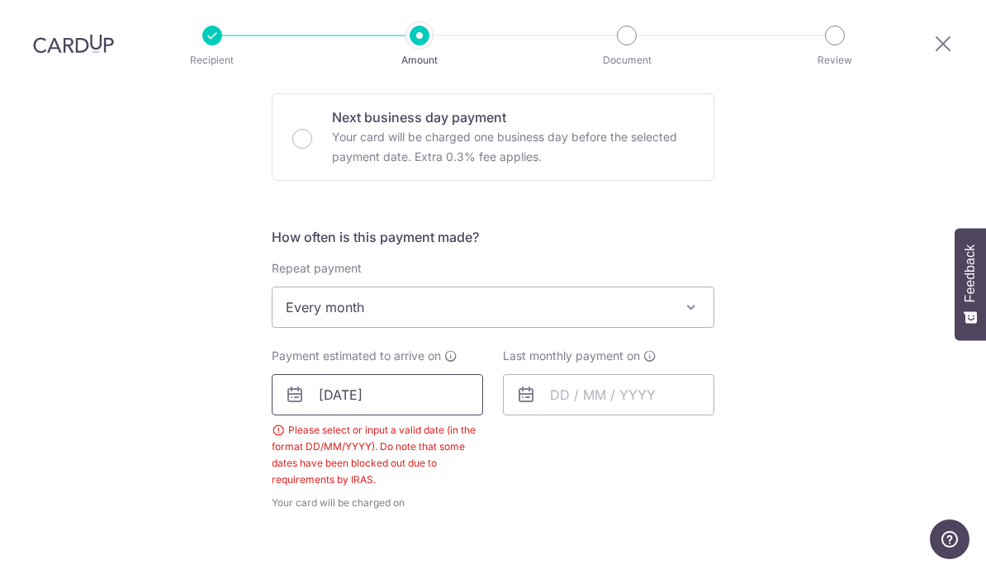
click at [430, 381] on input "[DATE]" at bounding box center [378, 394] width 212 height 41
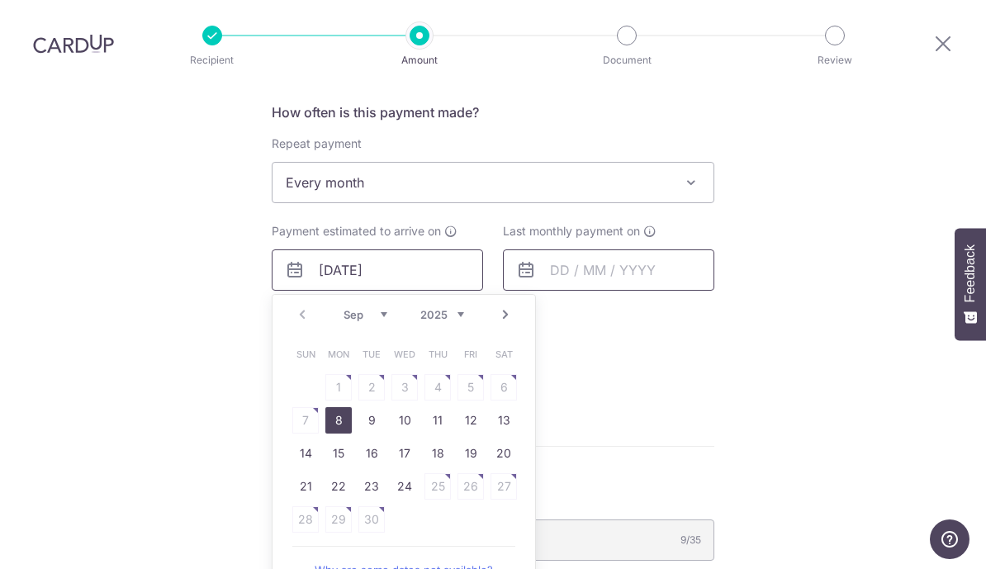
scroll to position [730, 0]
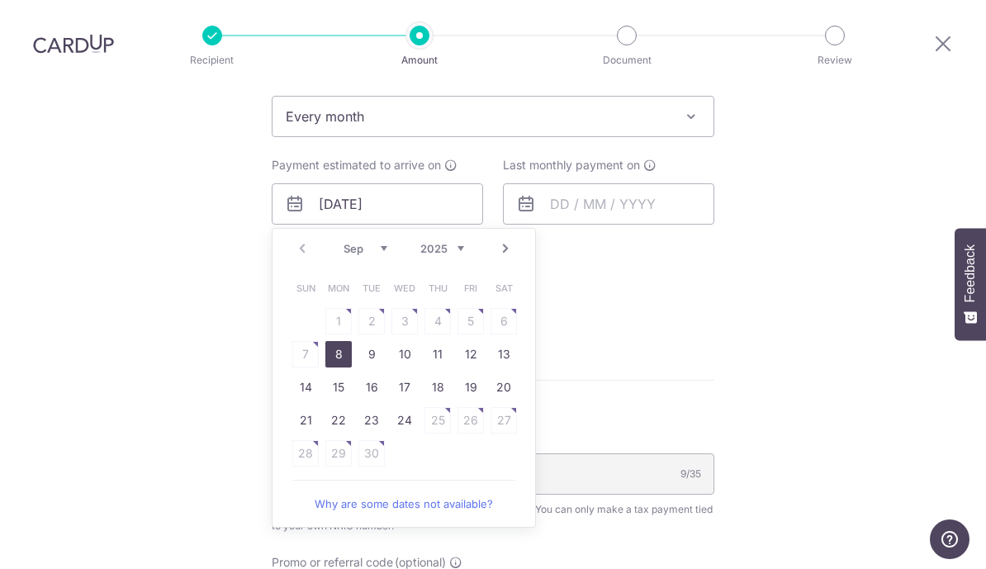
click at [340, 350] on link "8" at bounding box center [339, 354] width 26 height 26
type input "[DATE]"
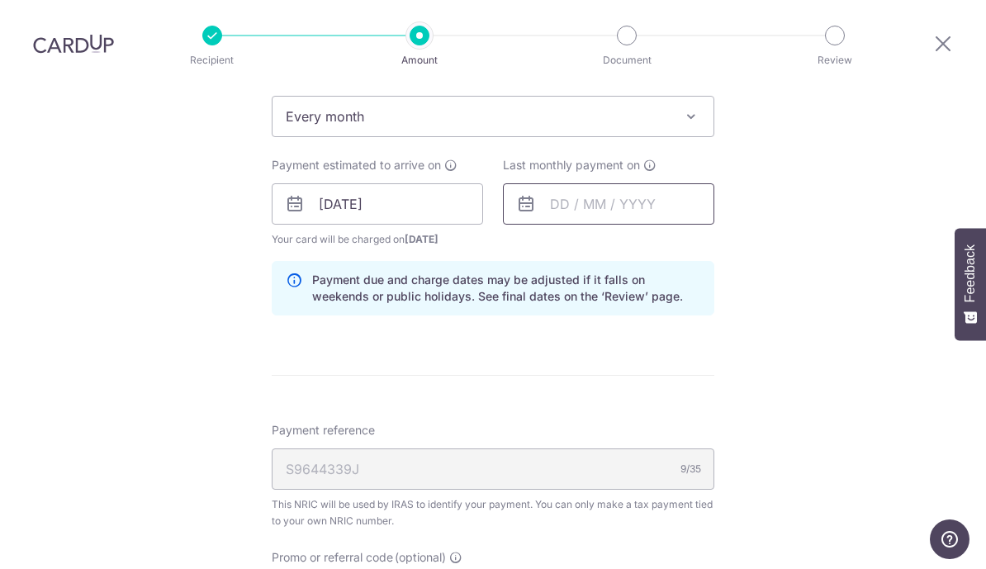
click at [600, 197] on input "text" at bounding box center [609, 203] width 212 height 41
click at [553, 190] on input "[DATE]" at bounding box center [609, 203] width 212 height 41
type input "[DATE]"
click button "Add Card" at bounding box center [0, 0] width 0 height 0
click at [640, 394] on form "Enter one-time or monthly payment amount SGD 796.63 796.63 The total tax paymen…" at bounding box center [493, 211] width 443 height 1490
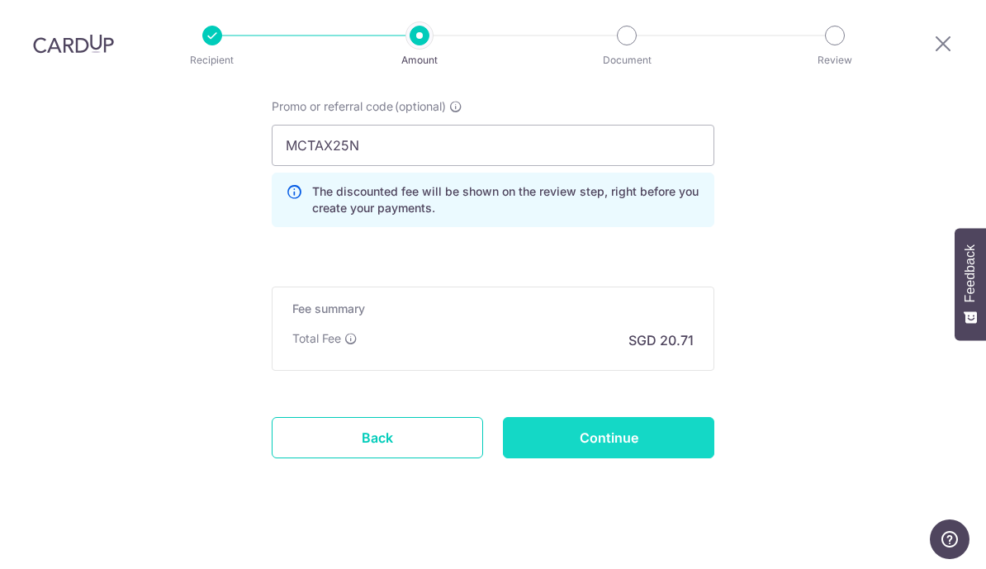
scroll to position [1180, 0]
click at [690, 430] on input "Continue" at bounding box center [609, 438] width 212 height 41
type input "Create Schedule"
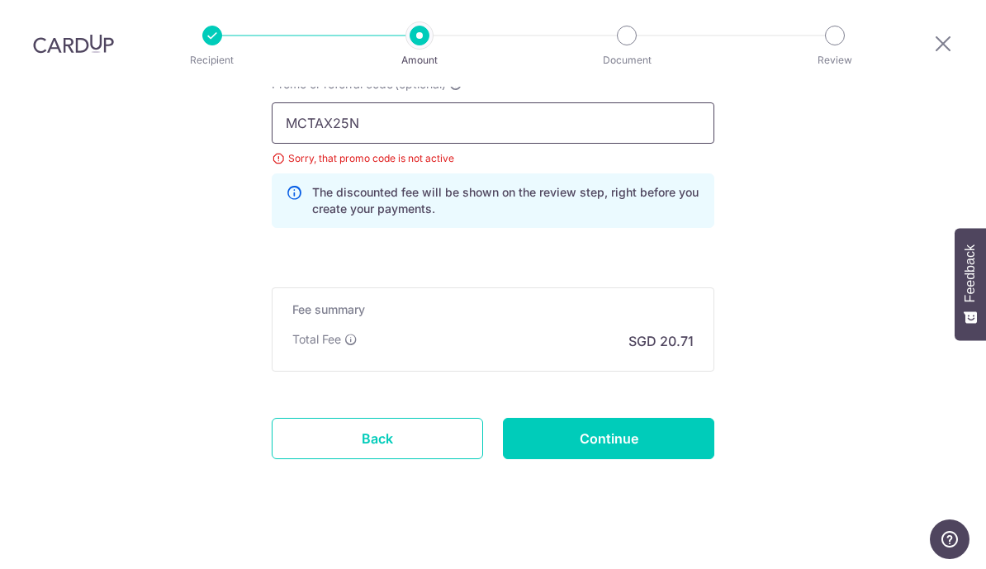
click at [434, 110] on input "MCTAX25N" at bounding box center [493, 122] width 443 height 41
paste input "LTAX25R"
paste input "MLTAX25R"
paste input "text"
type input "MLTAX25R"
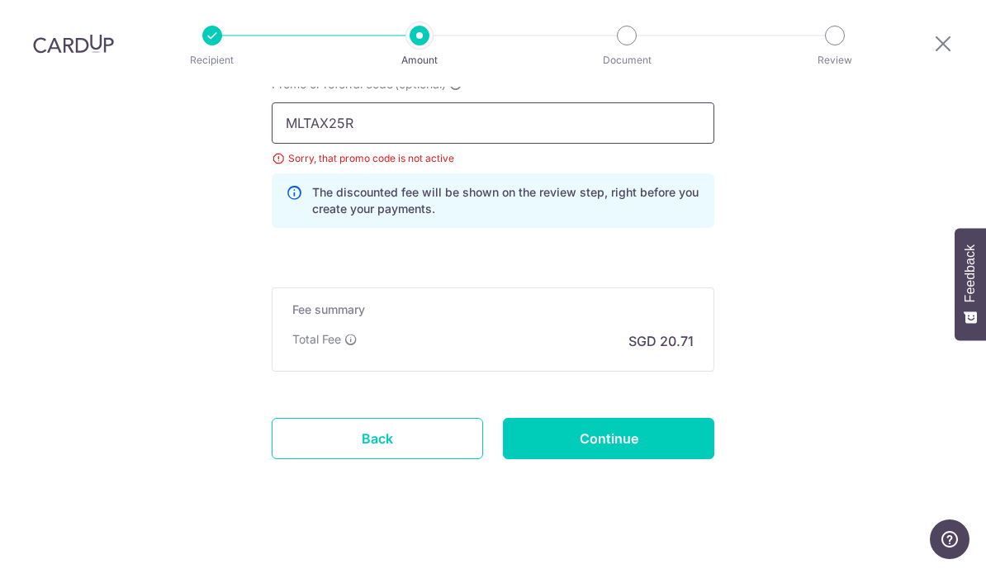
click button "Add Card" at bounding box center [0, 0] width 0 height 0
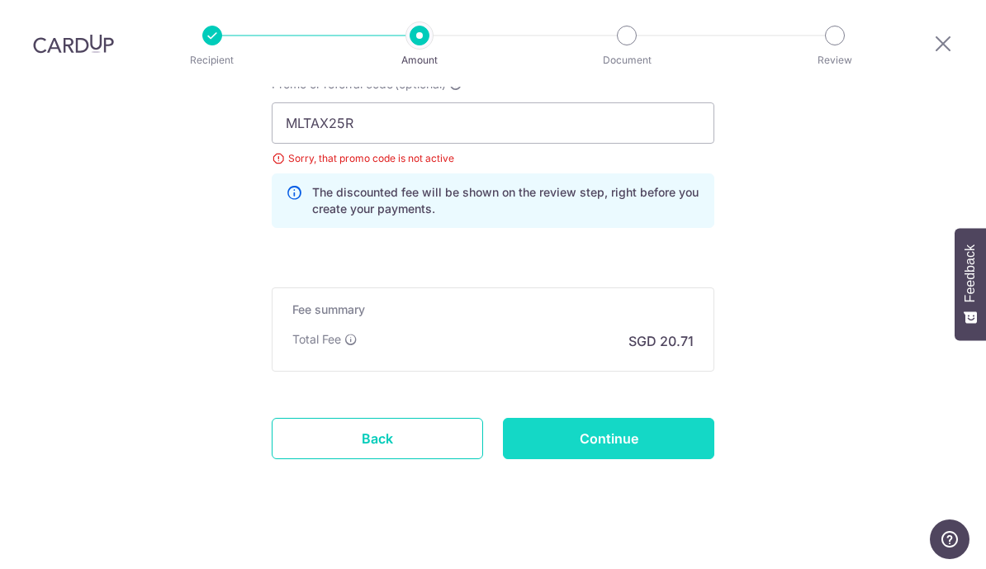
click at [639, 428] on input "Continue" at bounding box center [609, 438] width 212 height 41
type input "Update Schedule"
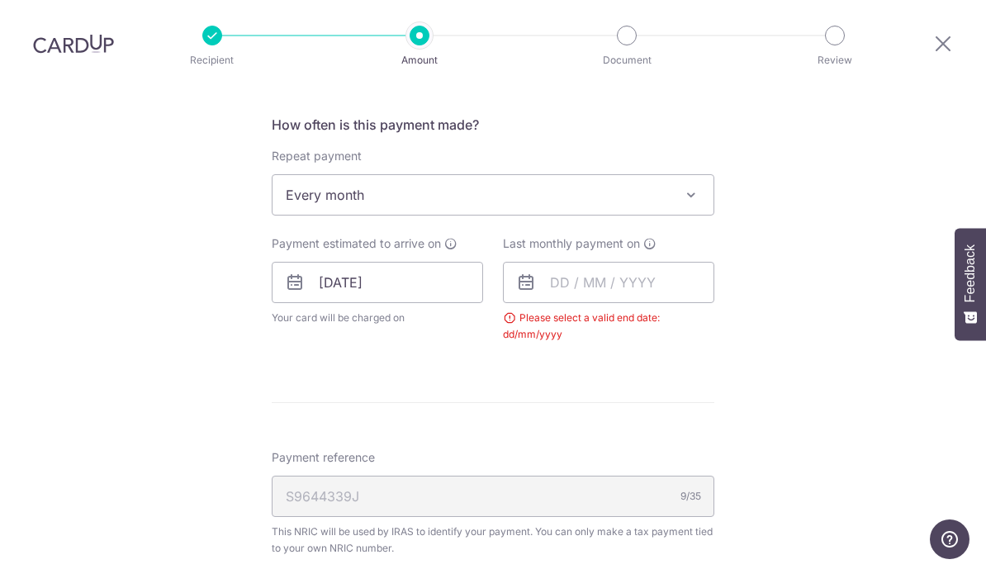
scroll to position [633, 0]
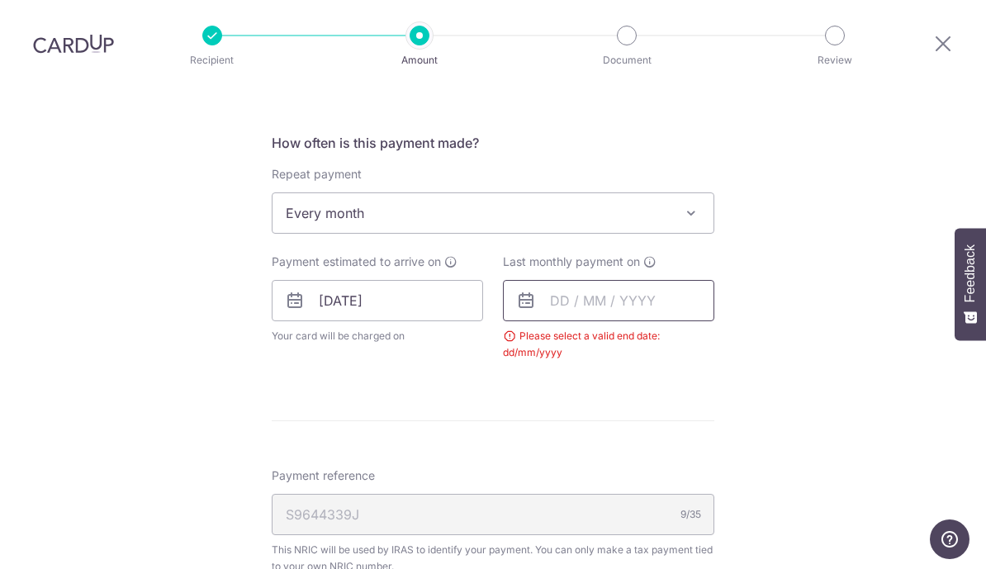
click at [580, 287] on input "text" at bounding box center [609, 300] width 212 height 41
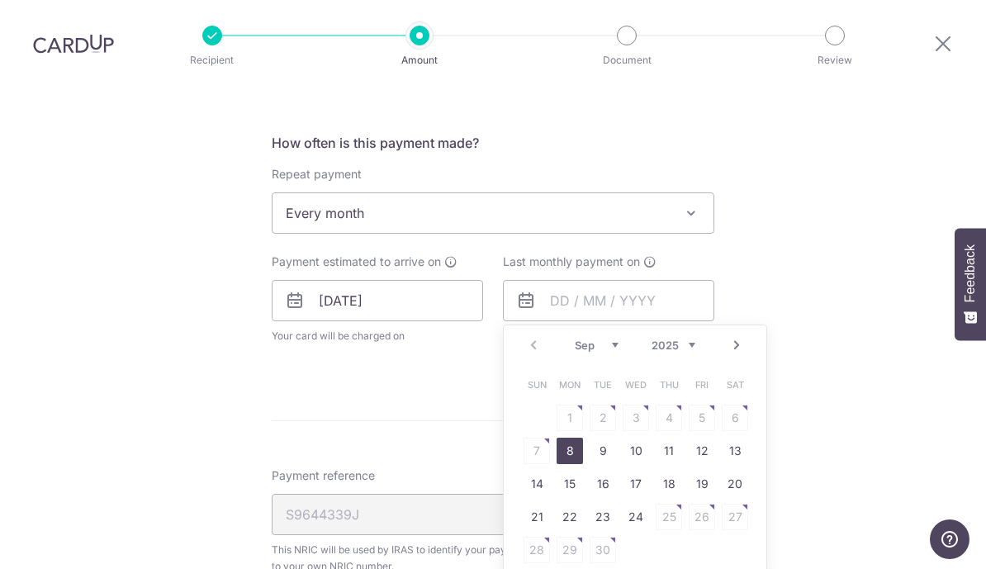
click at [682, 339] on select "2025 2026" at bounding box center [674, 345] width 44 height 13
click at [606, 339] on select "Jan Feb Mar Apr May Jun [DATE] Aug Sep Oct" at bounding box center [597, 345] width 44 height 13
click at [570, 439] on table "Sun Mon Tue Wed Thu Fri Sat 1 2 3 4 5 6 7 8 9 10 11 12 13 14 15 16 17 18 19 20 …" at bounding box center [636, 467] width 231 height 198
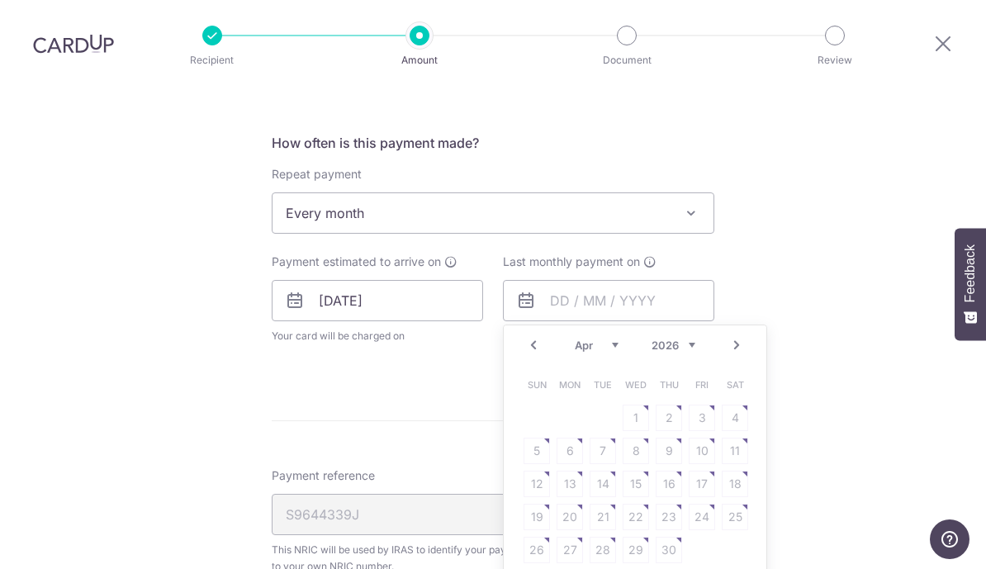
click at [570, 439] on table "Sun Mon Tue Wed Thu Fri Sat 1 2 3 4 5 6 7 8 9 10 11 12 13 14 15 16 17 18 19 20 …" at bounding box center [636, 467] width 231 height 198
click at [537, 336] on link "Prev" at bounding box center [534, 345] width 20 height 20
click at [730, 335] on link "Next" at bounding box center [737, 345] width 20 height 20
click at [734, 335] on link "Next" at bounding box center [737, 345] width 20 height 20
click at [667, 440] on link "7" at bounding box center [669, 451] width 26 height 26
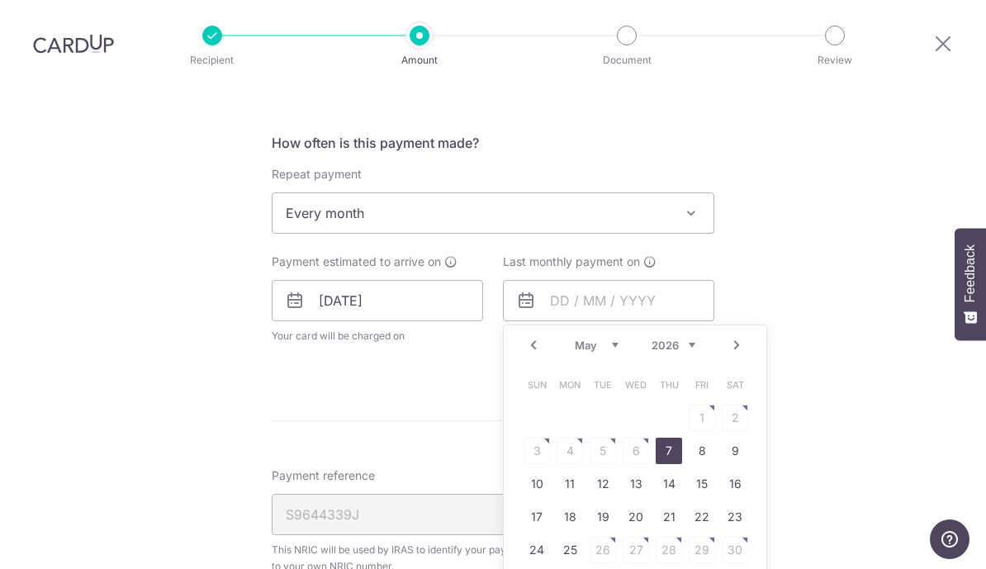
type input "[DATE]"
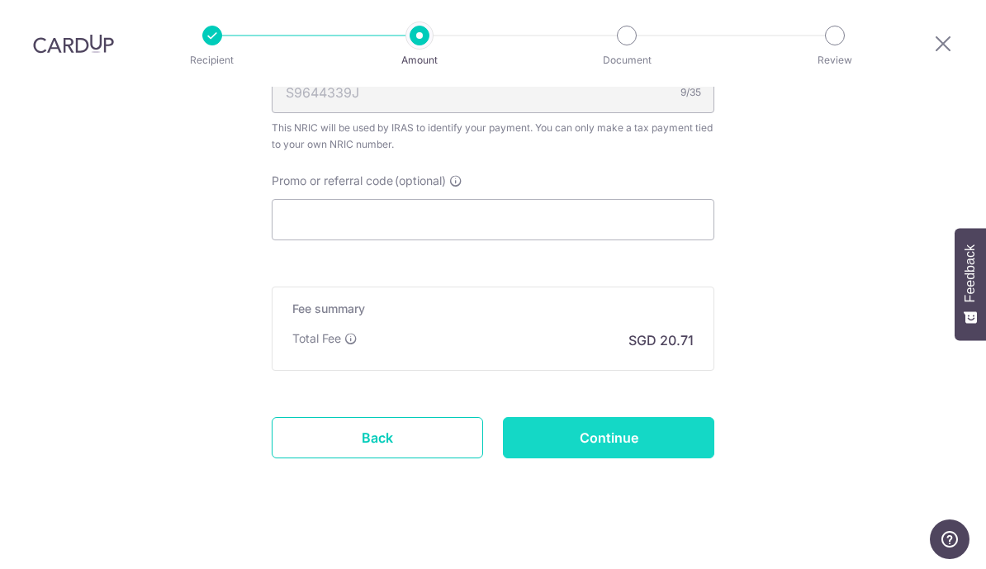
scroll to position [1122, 0]
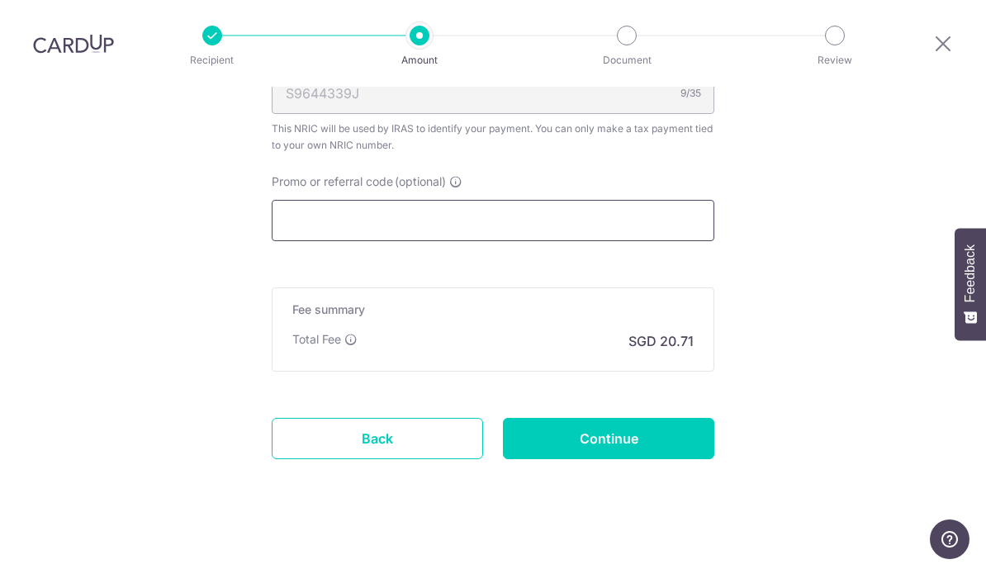
click at [481, 207] on input "Promo or referral code (optional)" at bounding box center [493, 220] width 443 height 41
paste input "MLTAX25R"
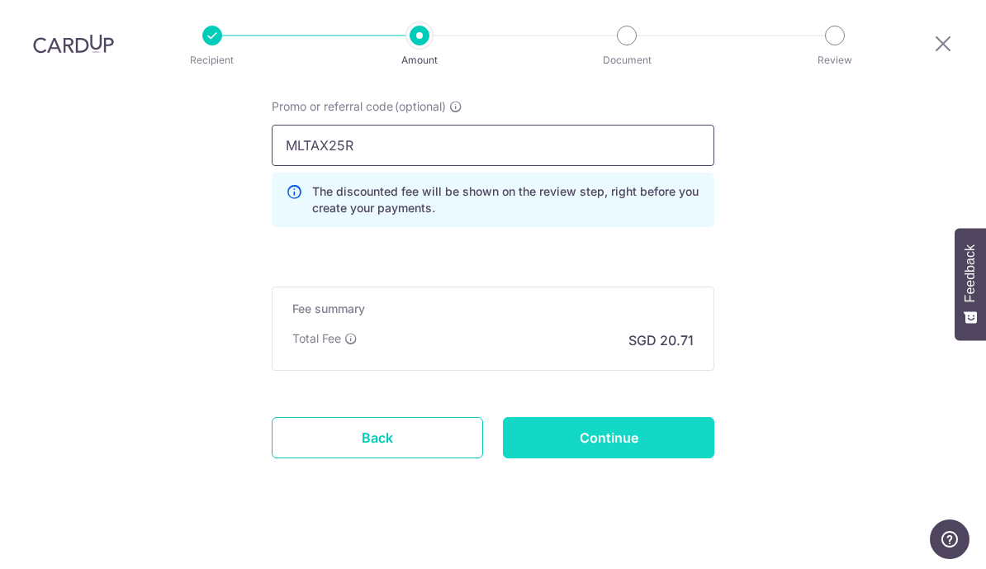
scroll to position [1196, 0]
type input "MLTAX25R"
click at [665, 418] on input "Continue" at bounding box center [609, 438] width 212 height 41
type input "Update Schedule"
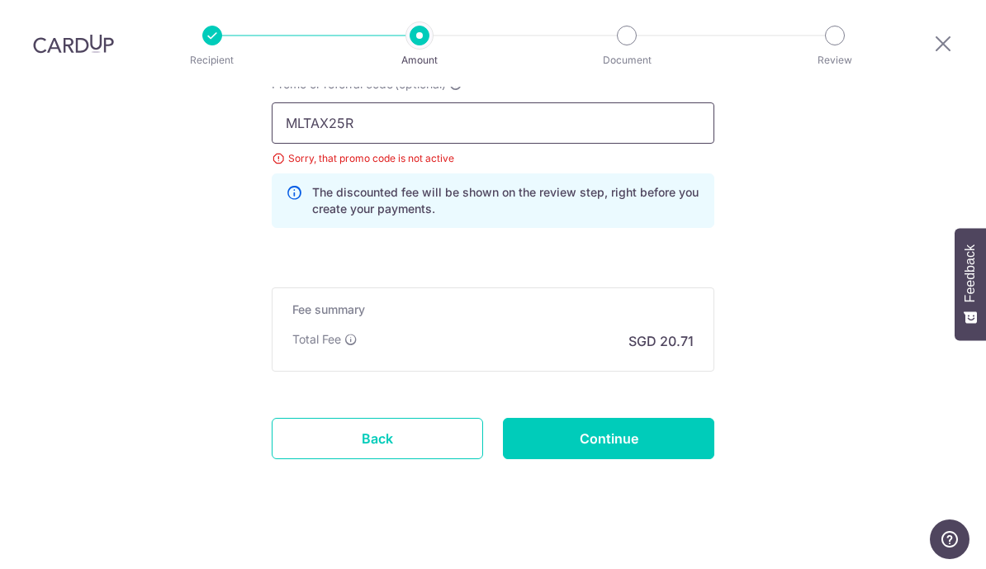
scroll to position [1135, 0]
click at [494, 102] on input "MLTAX25R" at bounding box center [493, 122] width 443 height 41
paste input "VTAX25ONE"
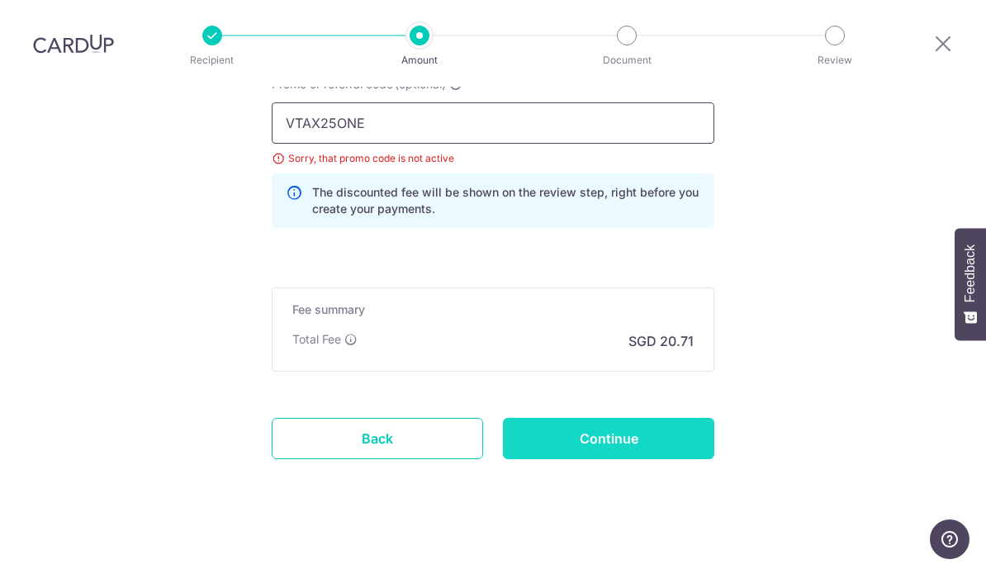
type input "VTAX25ONE"
click at [587, 428] on input "Continue" at bounding box center [609, 438] width 212 height 41
type input "Update Schedule"
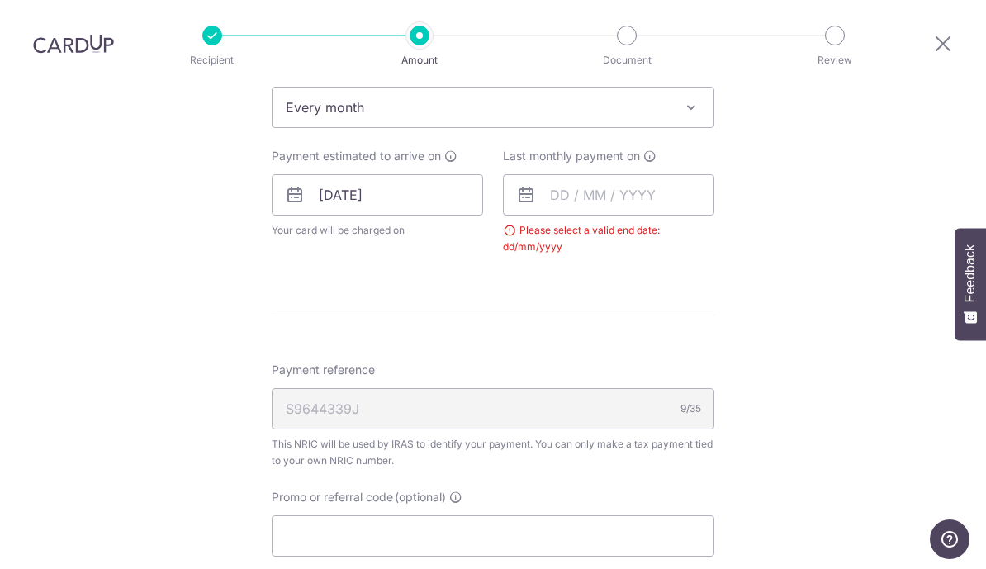
scroll to position [673, 0]
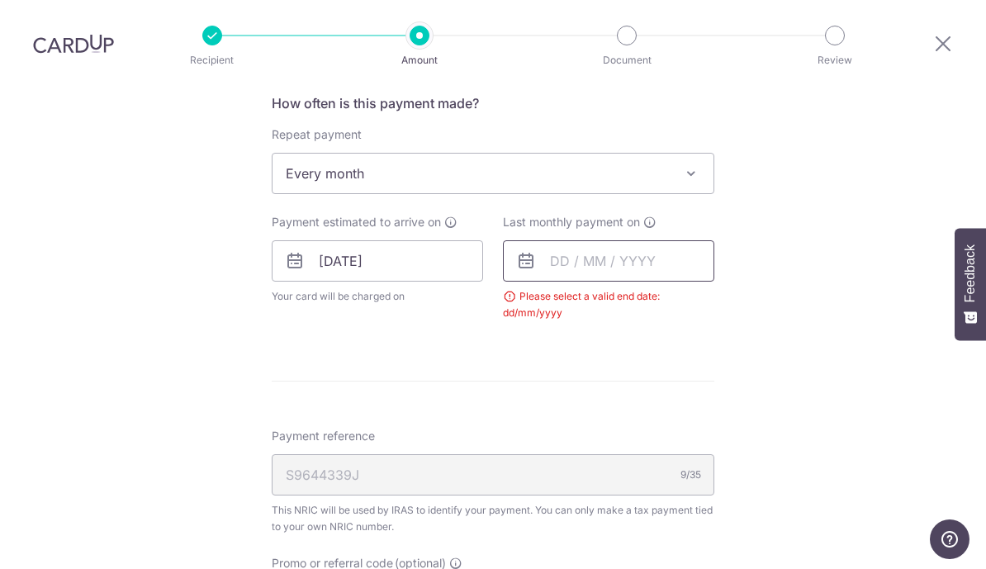
click at [616, 248] on input "text" at bounding box center [609, 260] width 212 height 41
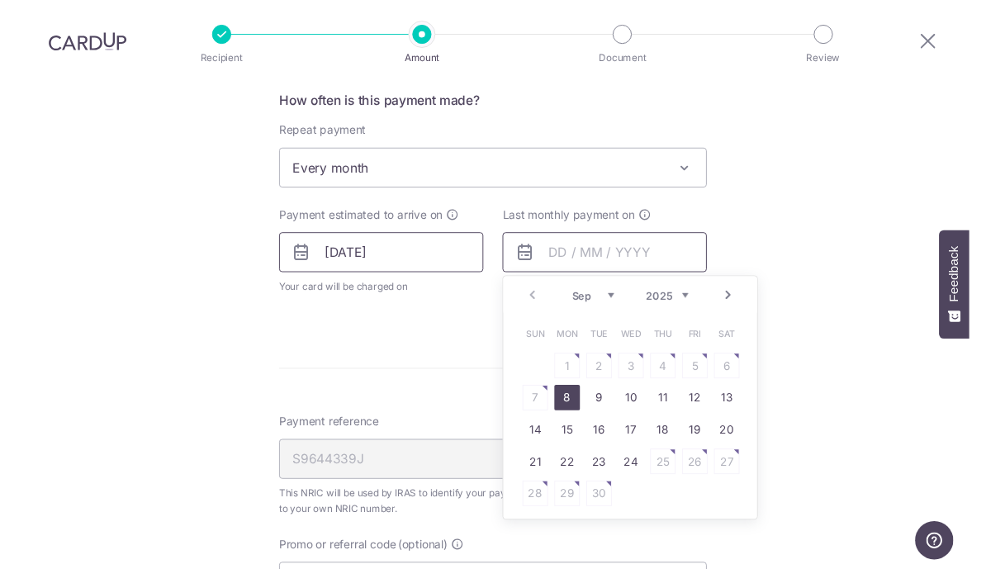
scroll to position [0, 0]
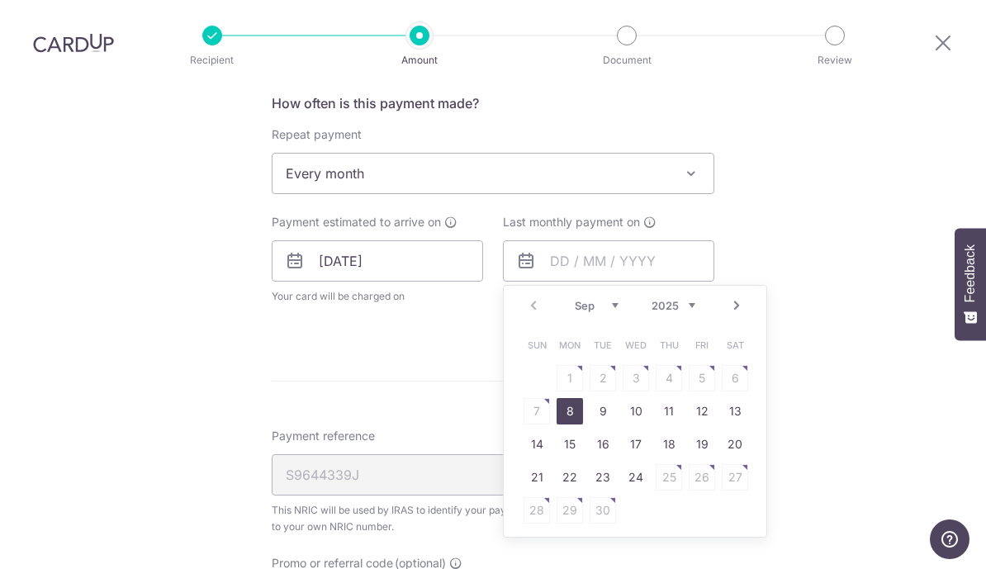
click at [677, 311] on select "2025 2026" at bounding box center [674, 305] width 44 height 13
click at [618, 311] on select "Jan Feb Mar Apr May Jun [DATE] Aug Sep Oct" at bounding box center [597, 305] width 44 height 13
click at [589, 312] on select "Jan Feb Mar Apr May Jun [DATE] Aug Sep Oct" at bounding box center [597, 305] width 44 height 13
click at [670, 419] on link "7" at bounding box center [669, 411] width 26 height 26
type input "[DATE]"
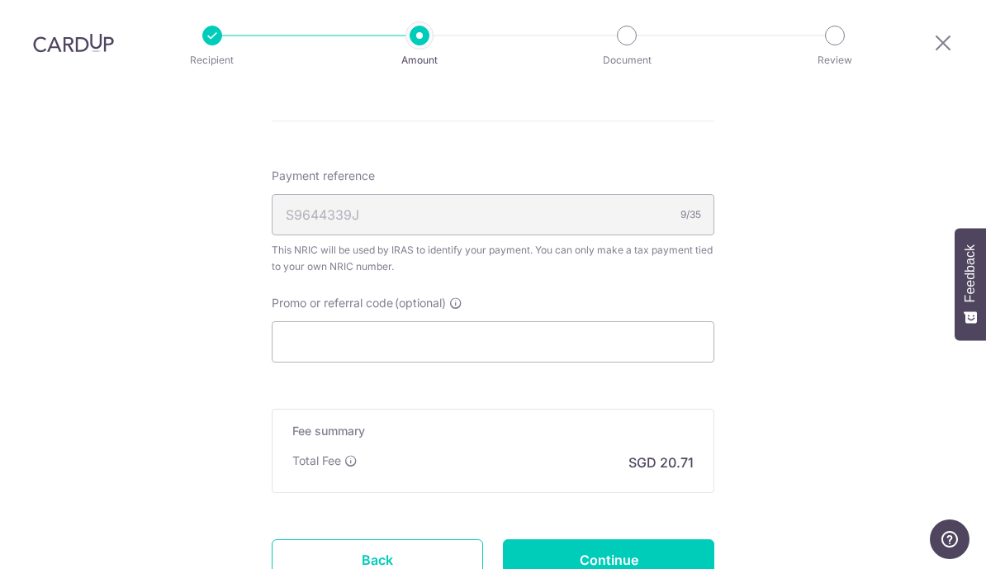
scroll to position [1009, 0]
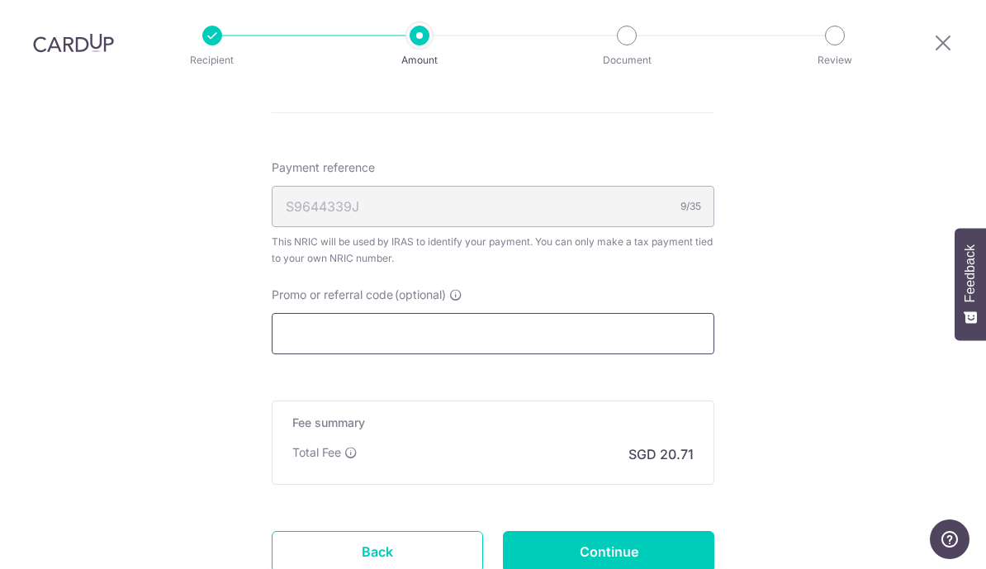
click at [677, 351] on input "Promo or referral code (optional)" at bounding box center [493, 333] width 443 height 41
paste input "VTAX25ONE"
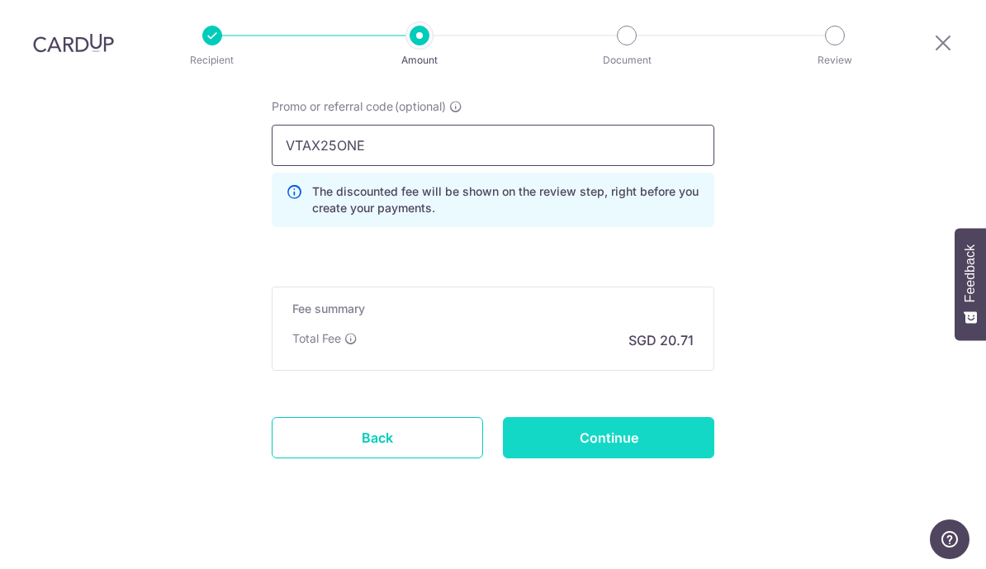
scroll to position [1196, 0]
type input "VTAX25ONE"
click at [663, 442] on input "Continue" at bounding box center [609, 438] width 212 height 41
type input "Update Schedule"
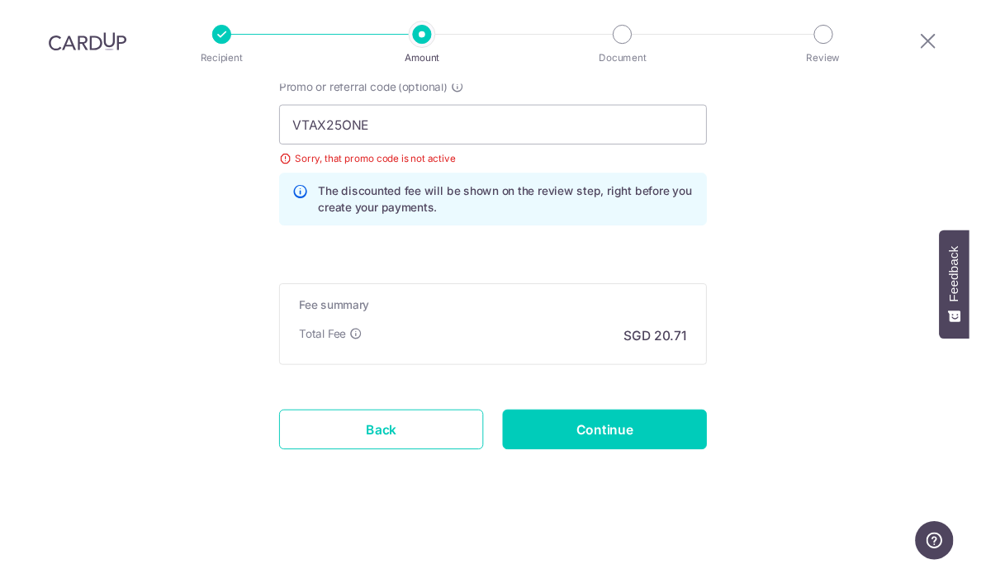
scroll to position [20, 0]
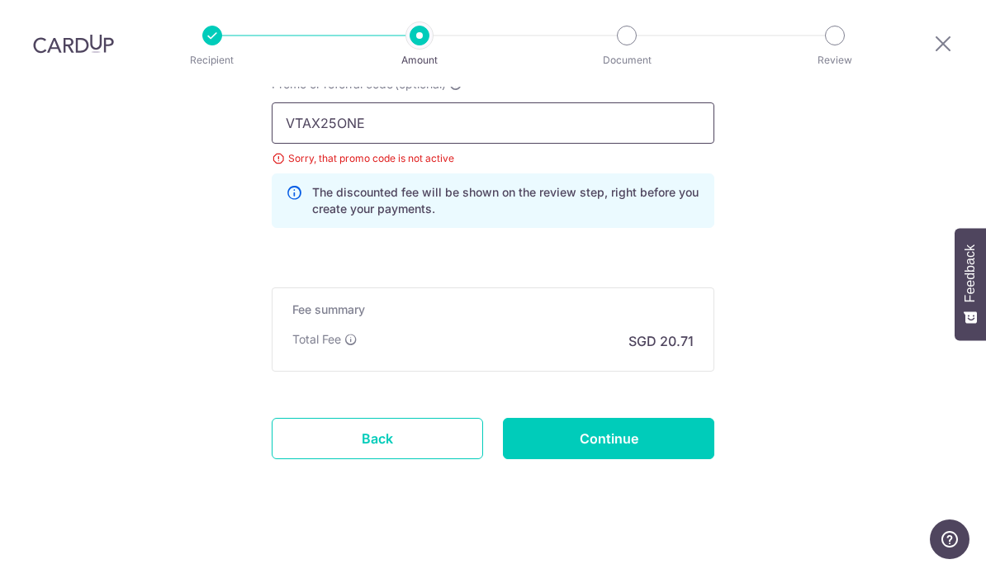
click at [473, 121] on input "VTAX25ONE" at bounding box center [493, 122] width 443 height 41
paste input "MILELION"
paste input "text"
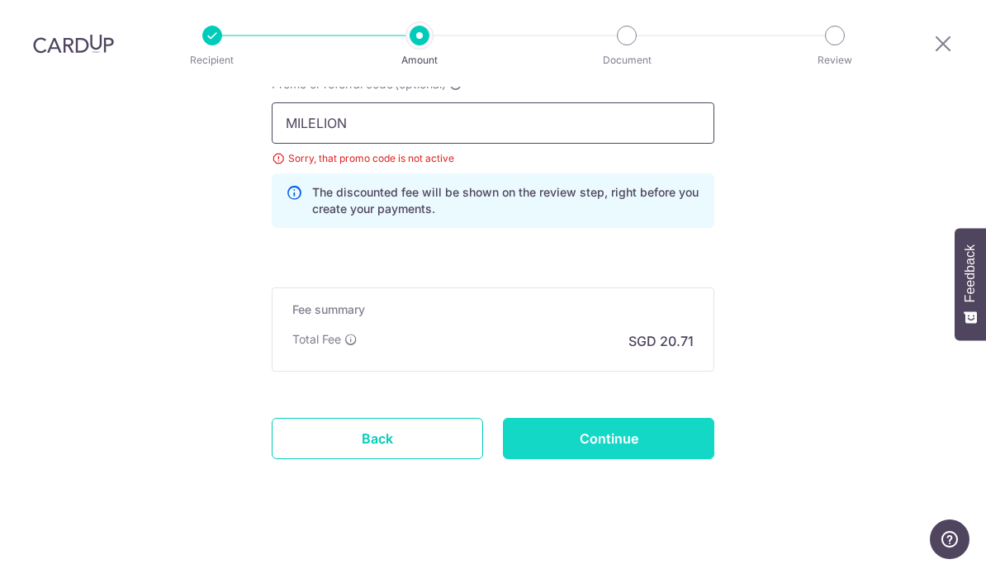
type input "MILELION"
click at [586, 427] on input "Continue" at bounding box center [609, 438] width 212 height 41
type input "Update Schedule"
